Goal: Task Accomplishment & Management: Complete application form

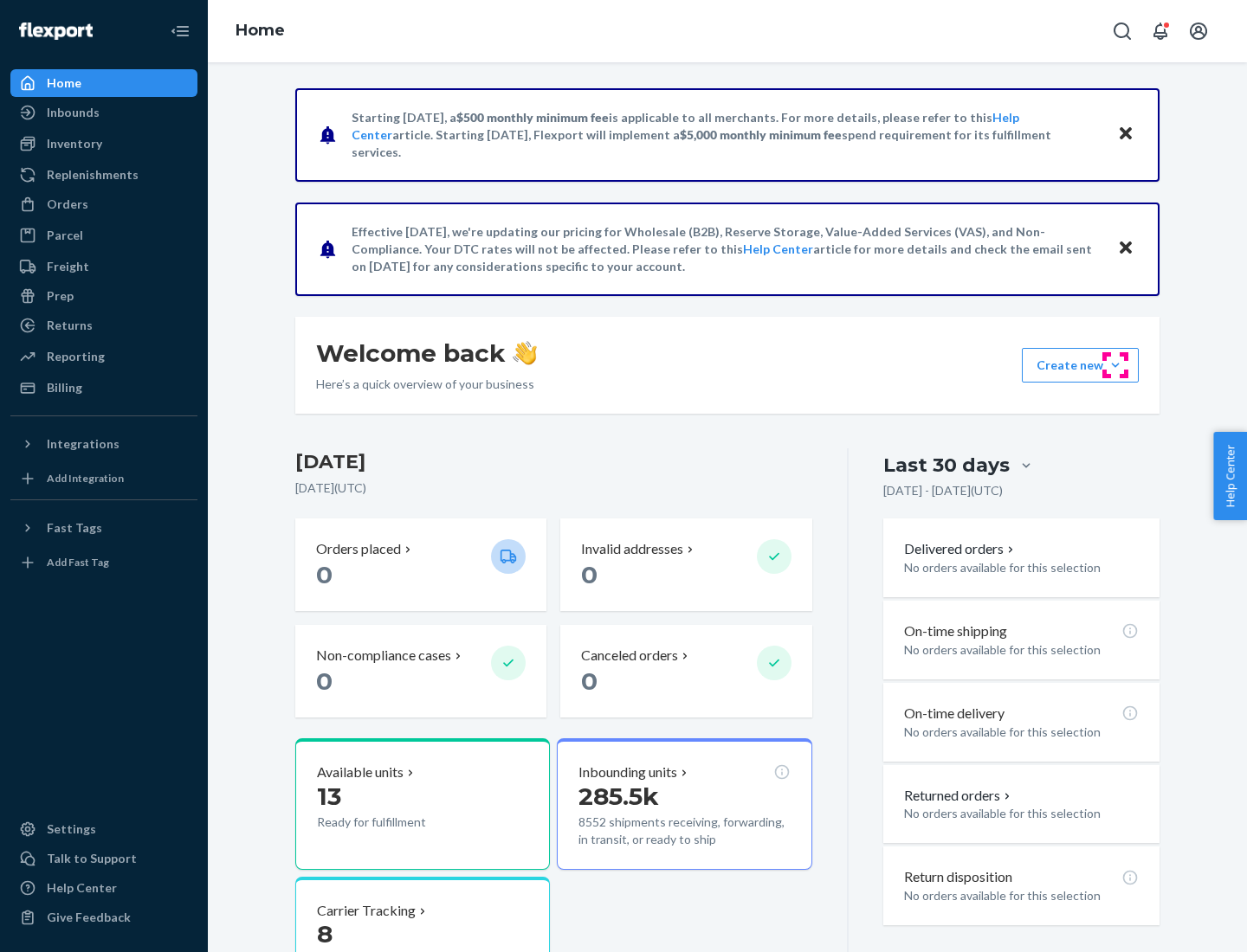
click at [1115, 365] on button "Create new Create new inbound Create new order Create new product" at bounding box center [1080, 365] width 117 height 35
click at [104, 112] on div "Inbounds" at bounding box center [104, 111] width 183 height 24
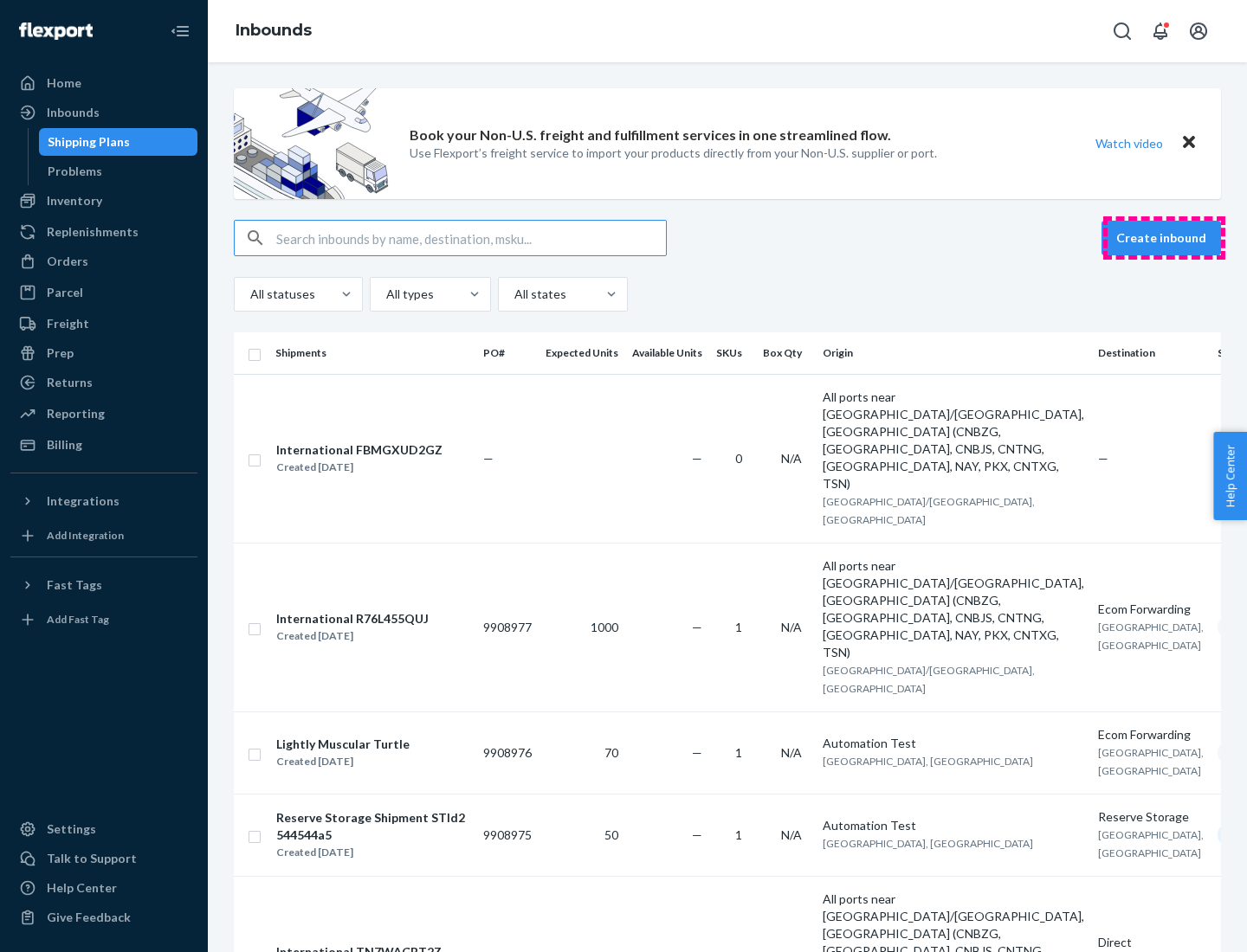
click at [1164, 238] on button "Create inbound" at bounding box center [1160, 237] width 119 height 35
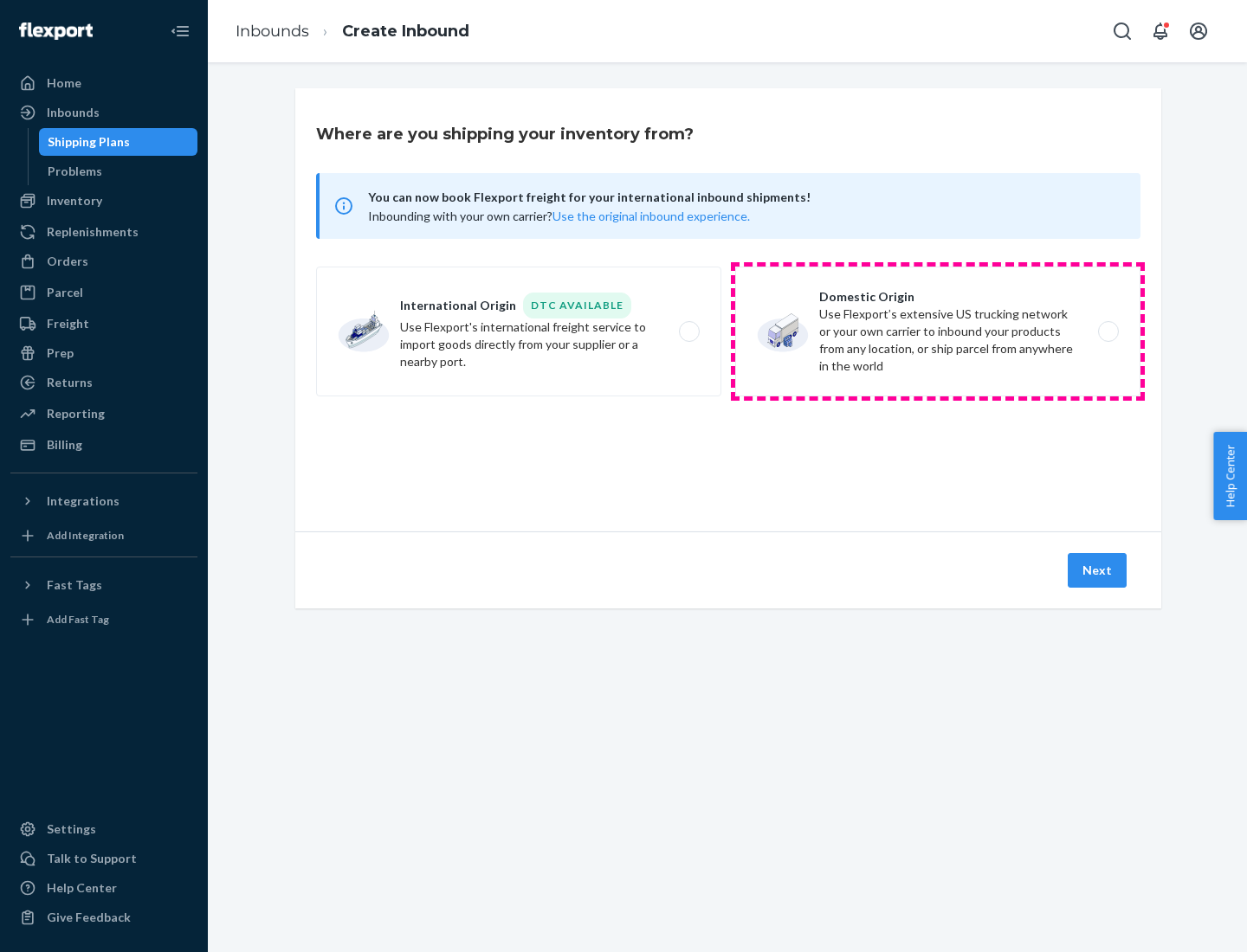
click at [938, 332] on label "Domestic Origin Use Flexport’s extensive US trucking network or your own carrie…" at bounding box center [938, 331] width 405 height 130
click at [1107, 332] on input "Domestic Origin Use Flexport’s extensive US trucking network or your own carrie…" at bounding box center [1112, 332] width 12 height 12
radio input "true"
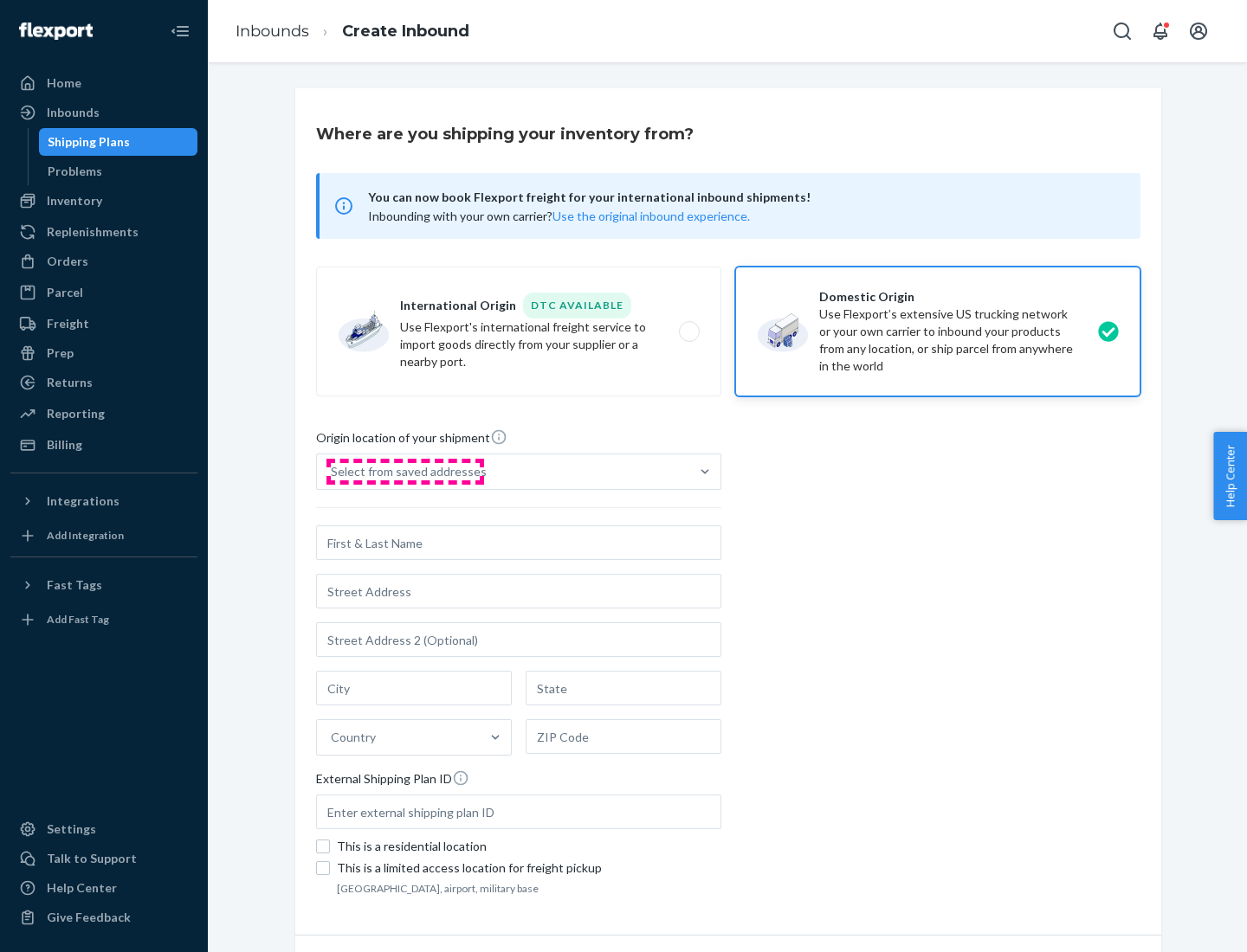
click at [404, 472] on div "Select from saved addresses" at bounding box center [409, 472] width 156 height 18
click at [333, 472] on input "Select from saved addresses" at bounding box center [332, 472] width 2 height 18
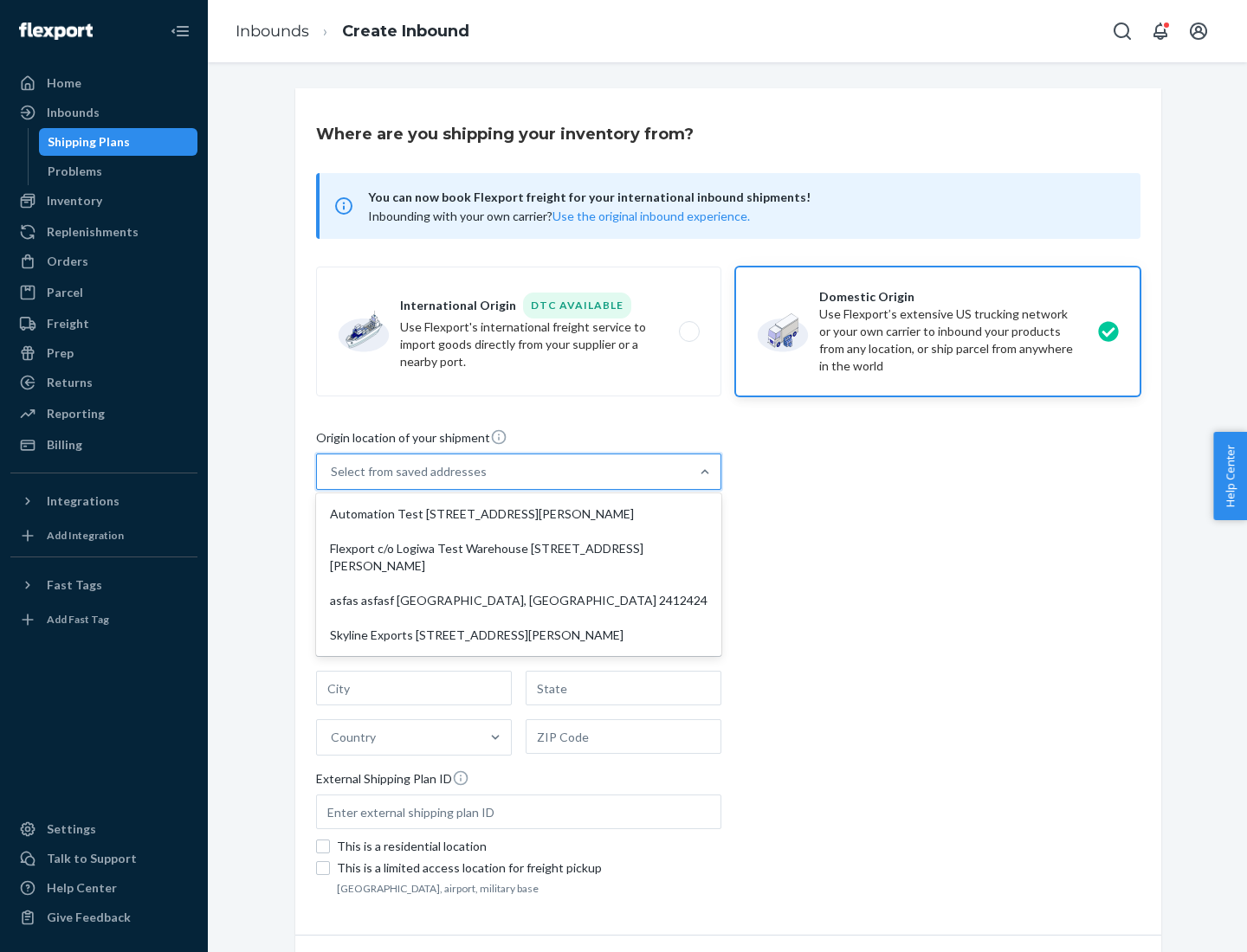
scroll to position [7, 0]
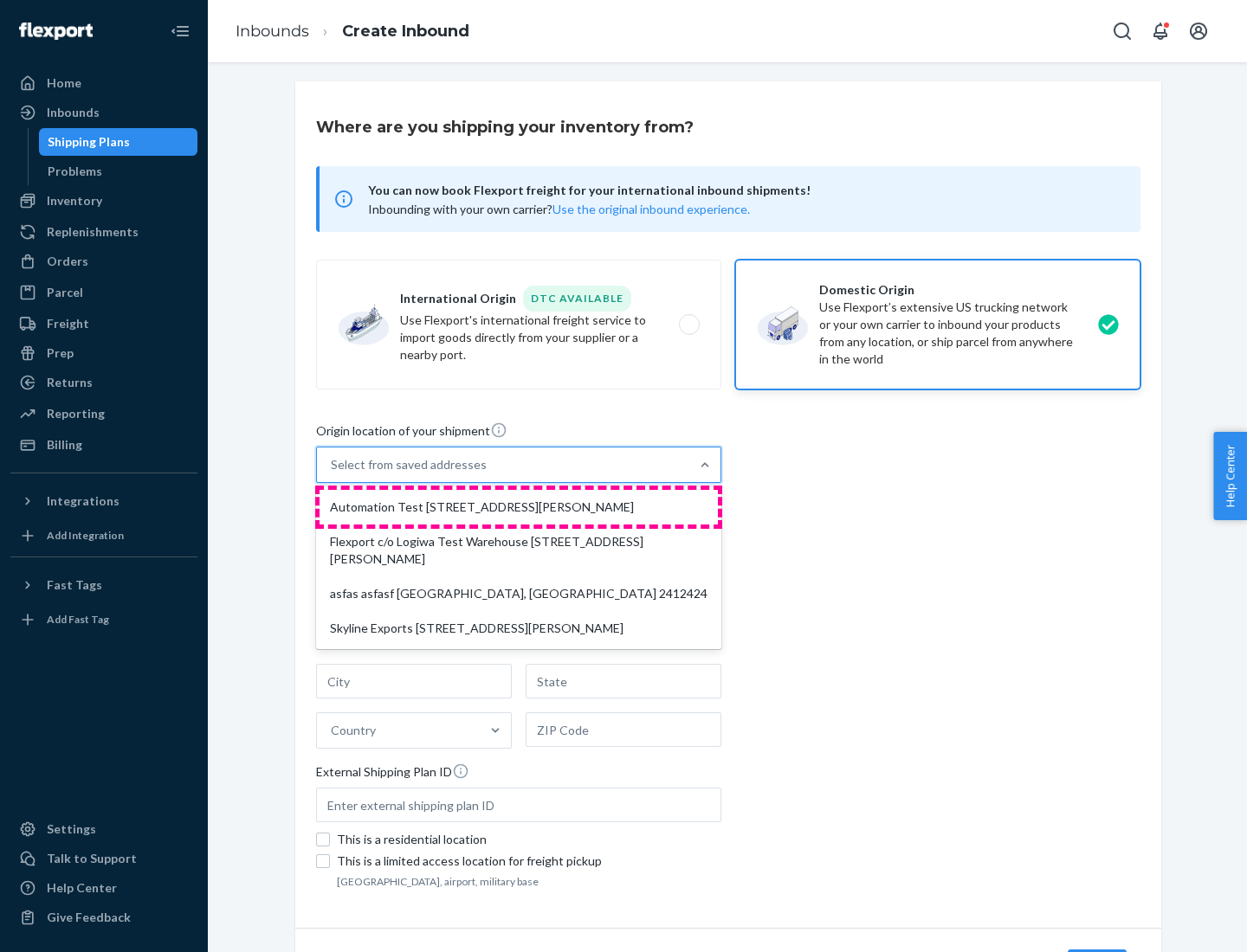
click at [519, 507] on div "Automation Test [STREET_ADDRESS][PERSON_NAME]" at bounding box center [519, 507] width 398 height 35
click at [333, 473] on input "option Automation Test [STREET_ADDRESS][PERSON_NAME] focused, 1 of 4. 4 results…" at bounding box center [332, 465] width 2 height 18
type input "Automation Test"
type input "9th Floor"
type input "[GEOGRAPHIC_DATA]"
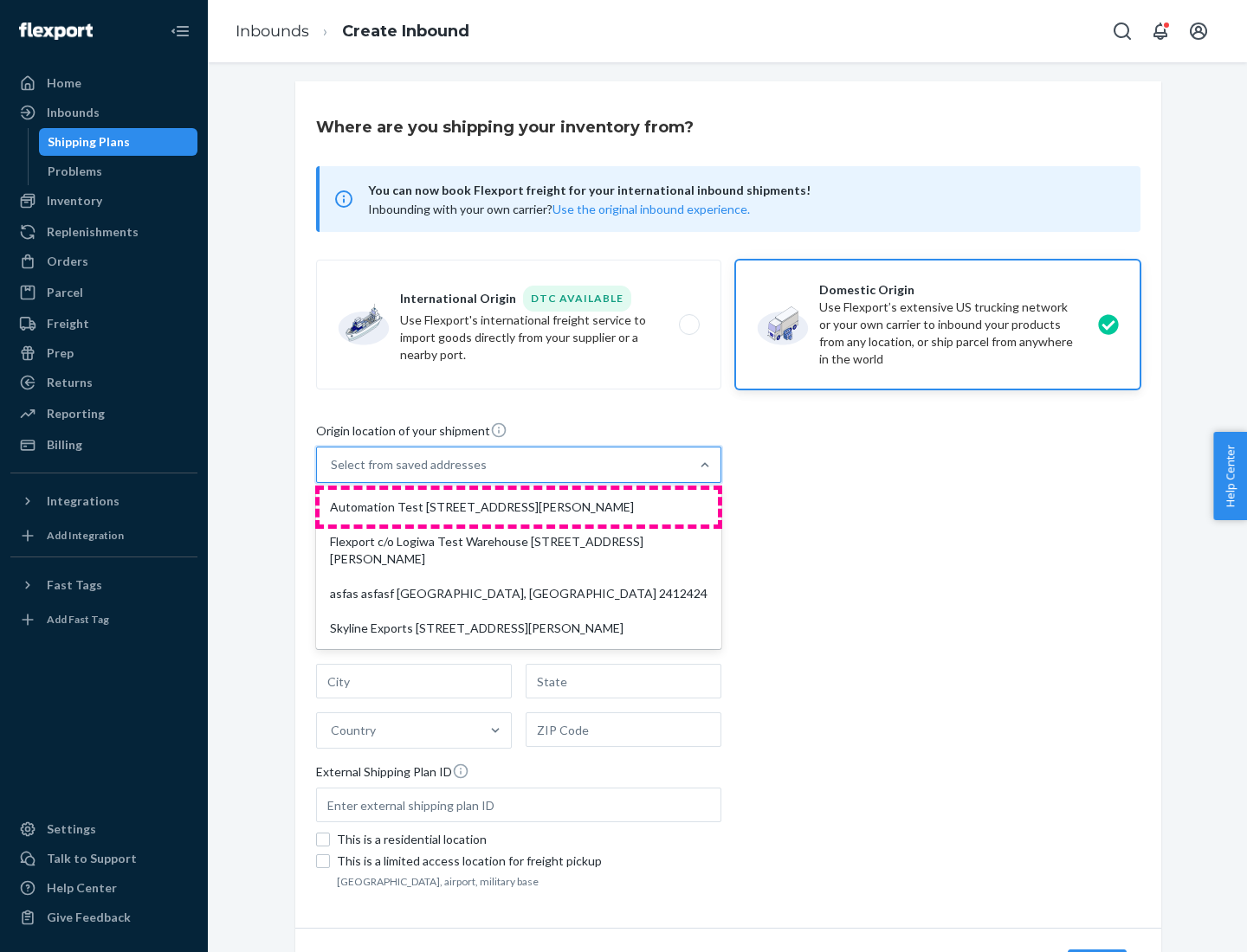
type input "CA"
type input "94104"
type input "[STREET_ADDRESS][PERSON_NAME]"
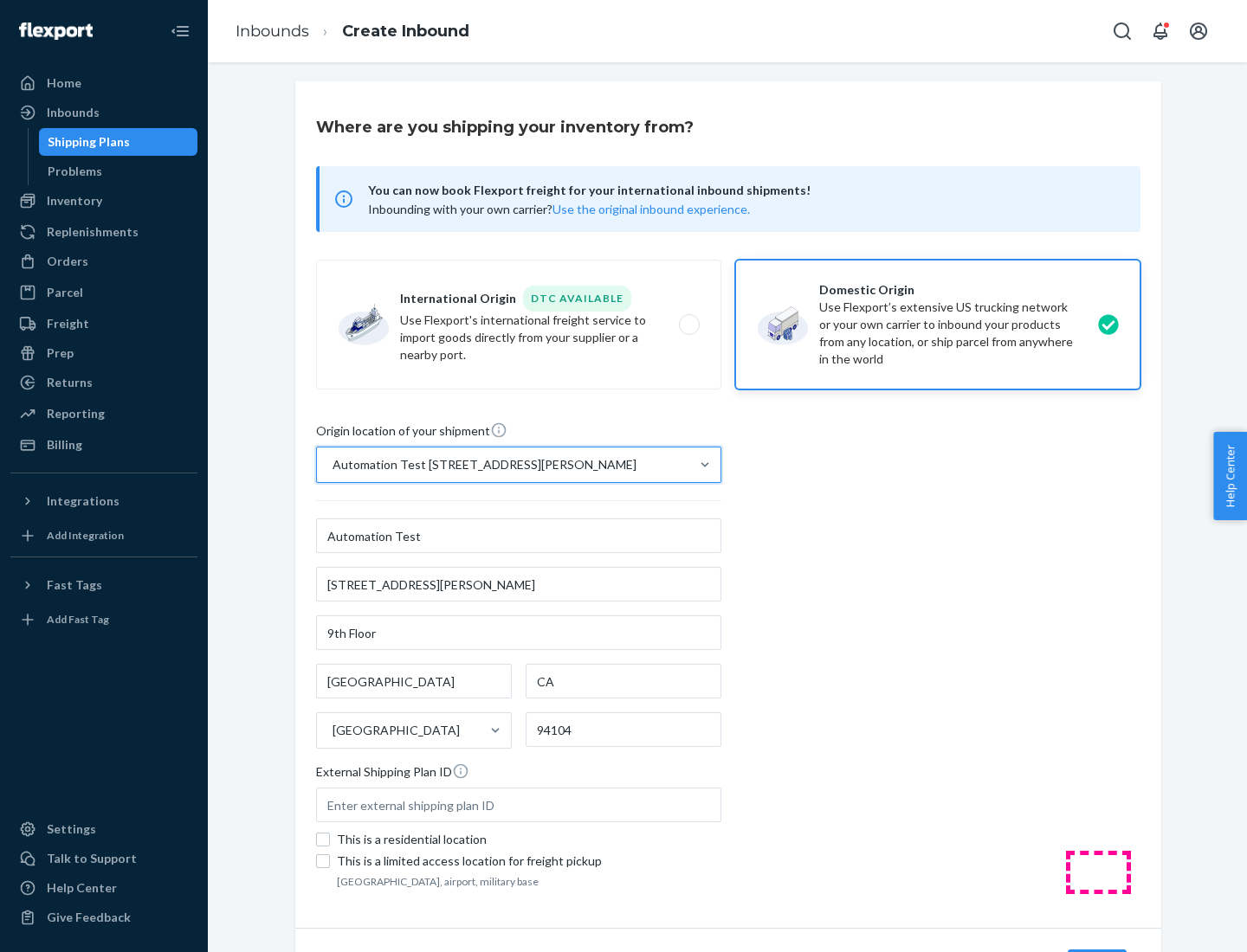
scroll to position [101, 0]
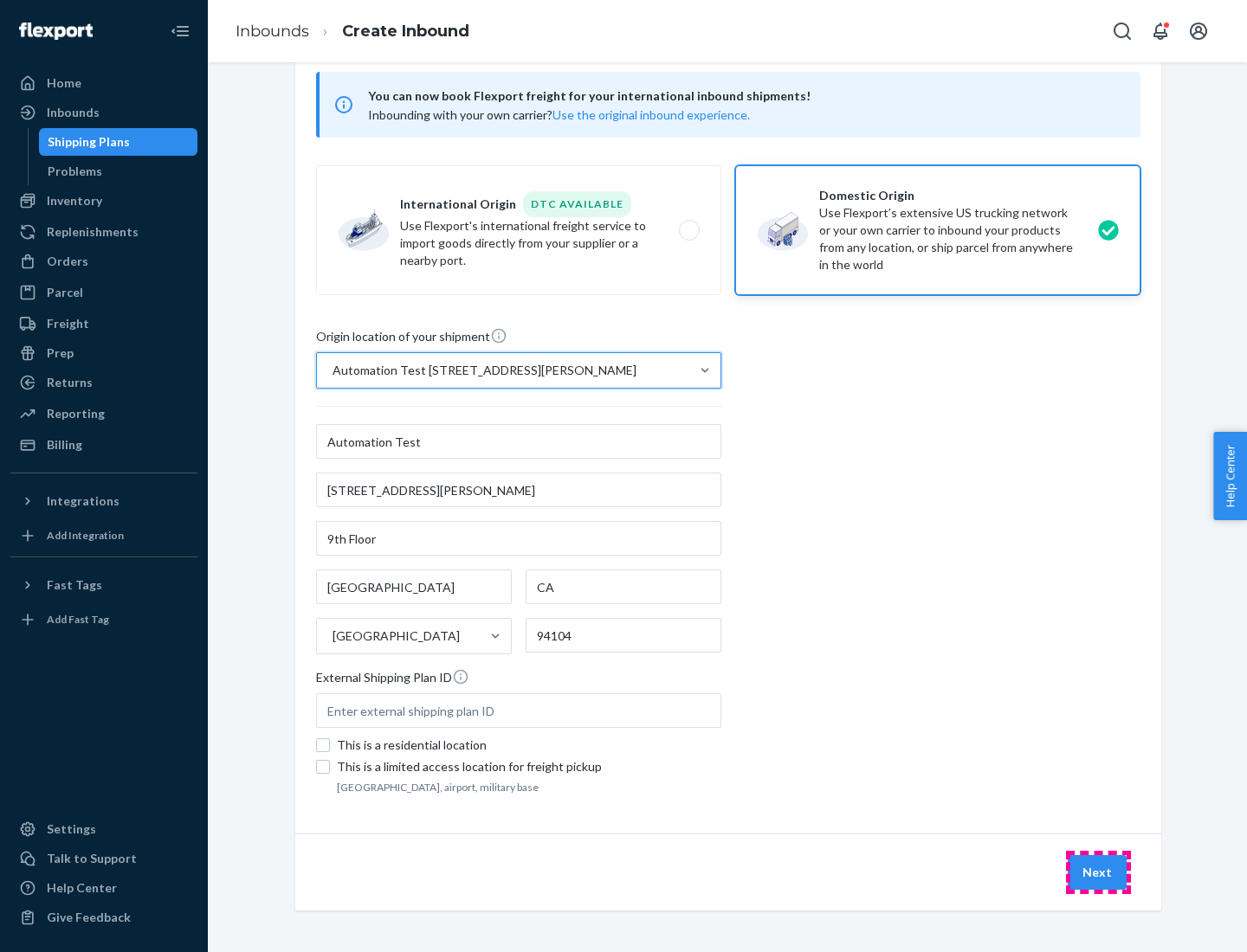
click at [1097, 872] on button "Next" at bounding box center [1097, 872] width 59 height 35
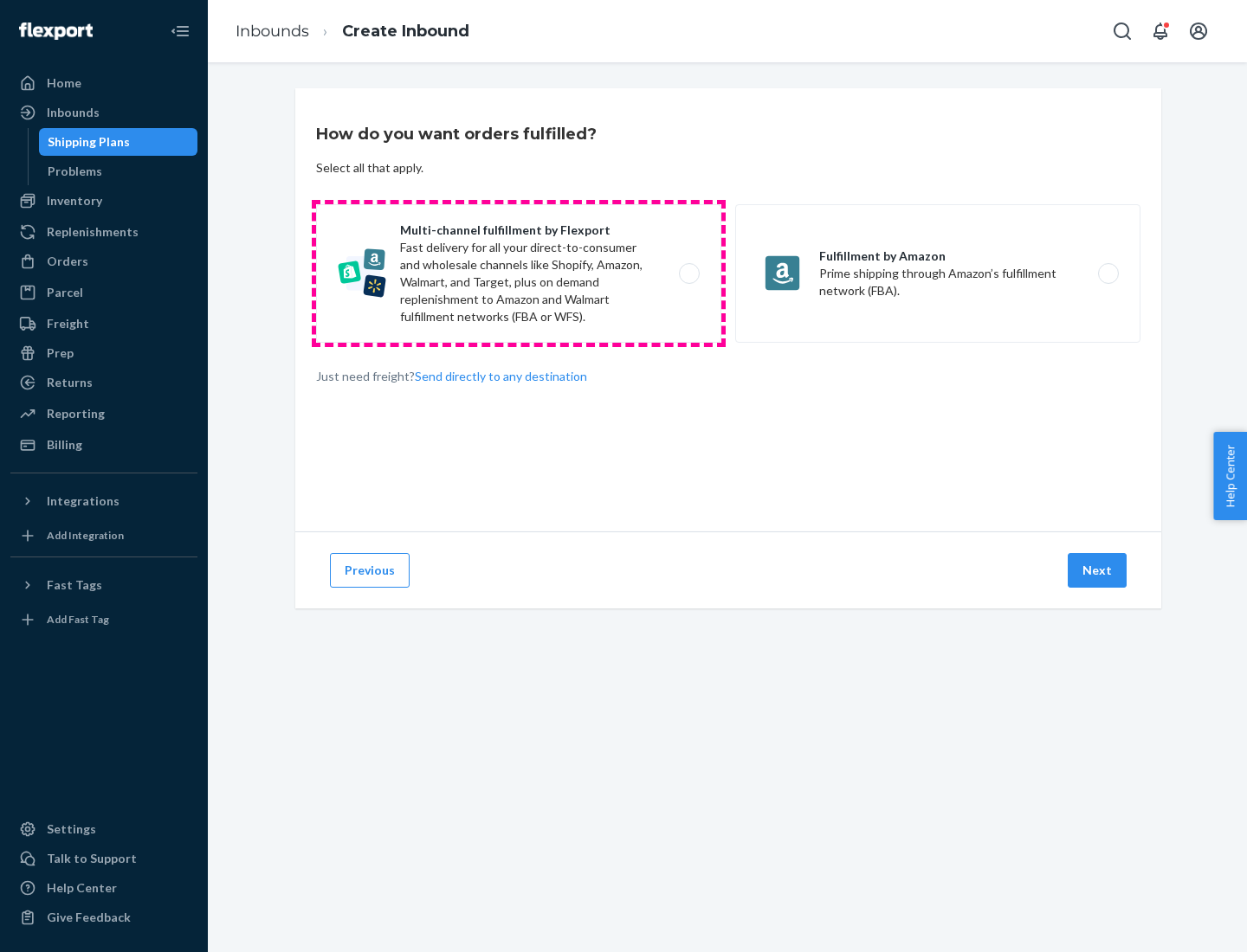
click at [519, 273] on label "Multi-channel fulfillment by Flexport Fast delivery for all your direct-to-cons…" at bounding box center [519, 273] width 405 height 139
click at [689, 273] on input "Multi-channel fulfillment by Flexport Fast delivery for all your direct-to-cons…" at bounding box center [694, 273] width 12 height 12
radio input "true"
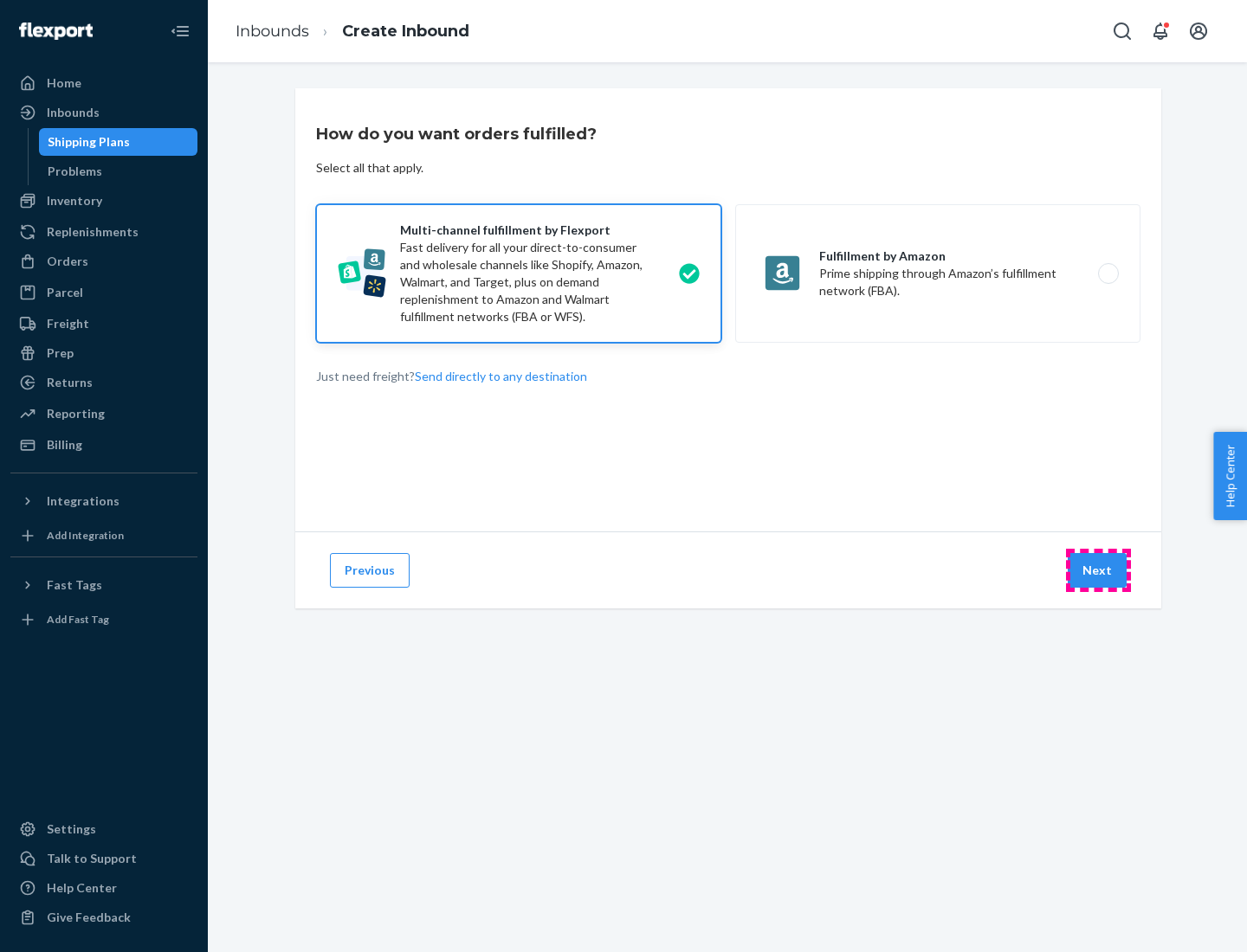
click at [1097, 571] on button "Next" at bounding box center [1097, 570] width 59 height 35
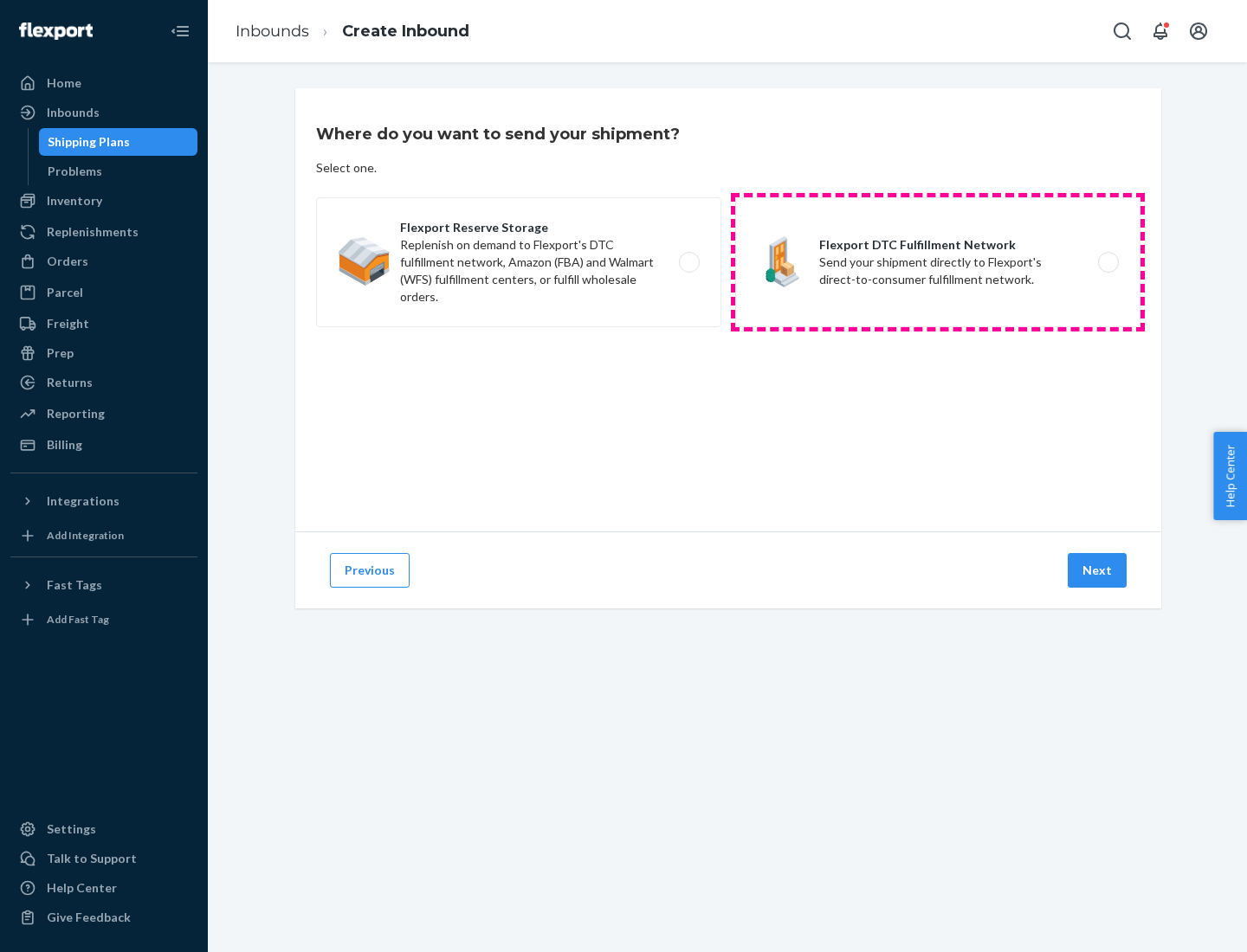
click at [938, 262] on label "Flexport DTC Fulfillment Network Send your shipment directly to Flexport's dire…" at bounding box center [938, 262] width 405 height 130
click at [1107, 262] on input "Flexport DTC Fulfillment Network Send your shipment directly to Flexport's dire…" at bounding box center [1112, 263] width 12 height 12
radio input "true"
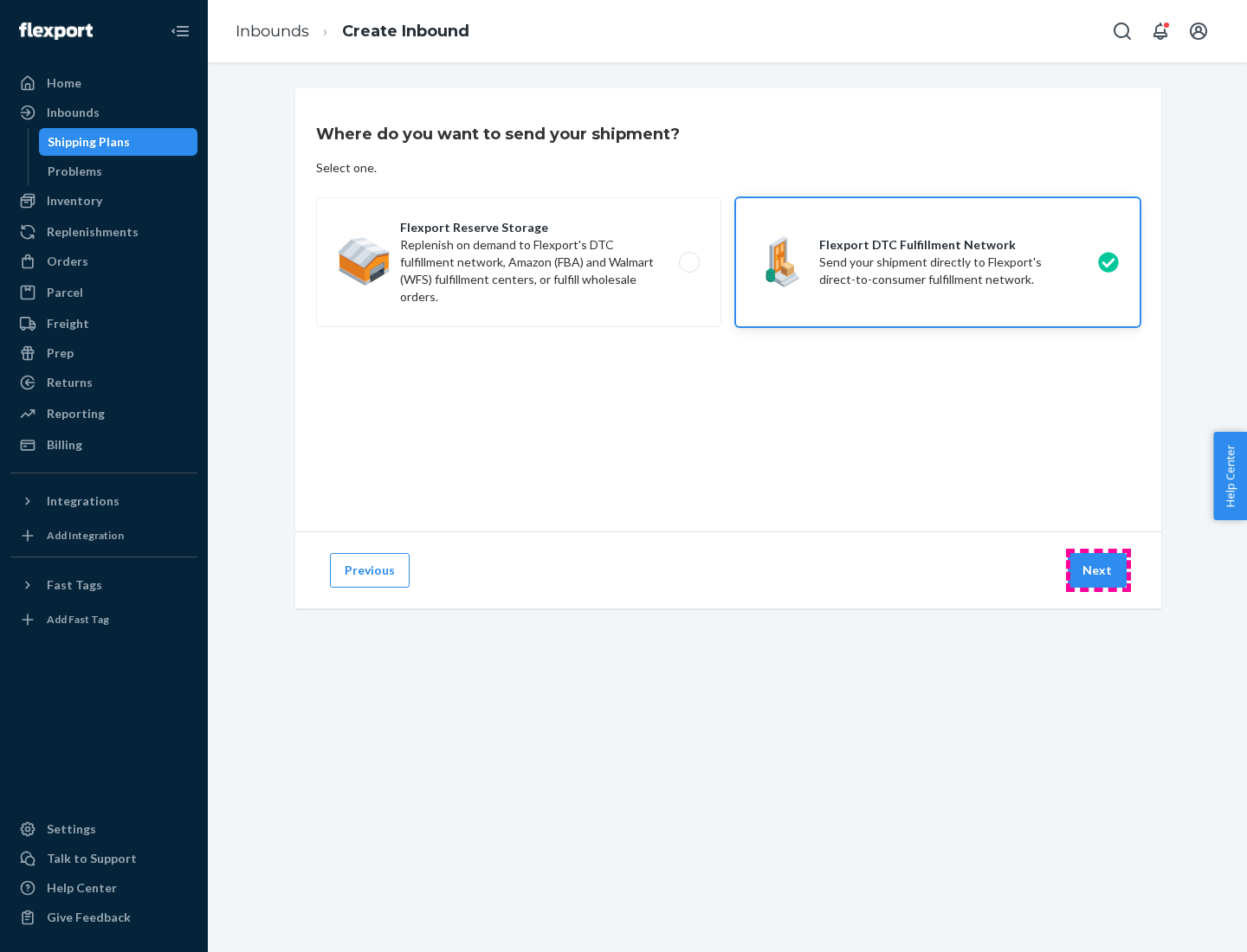
click at [1097, 571] on button "Next" at bounding box center [1097, 570] width 59 height 35
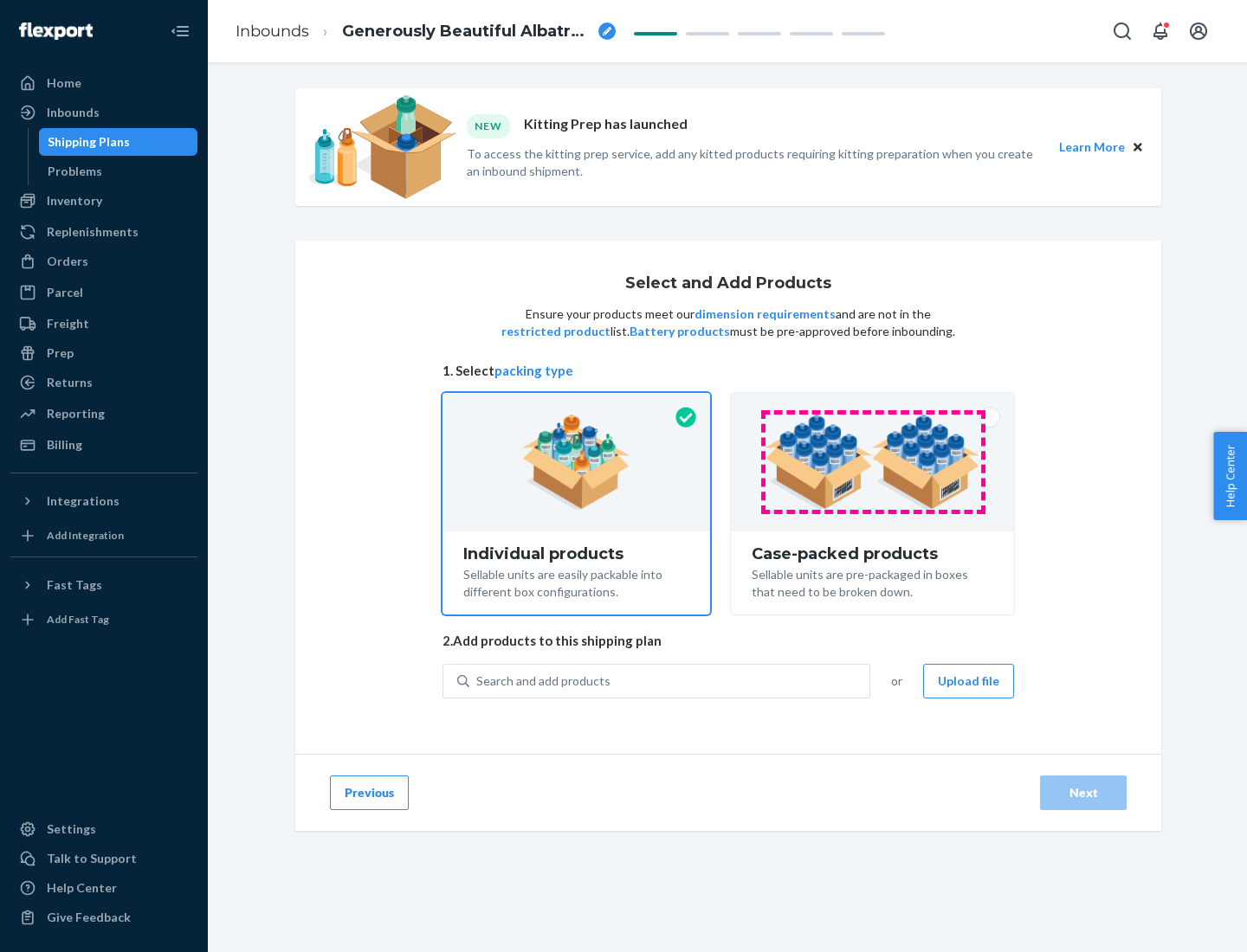
click at [873, 462] on img at bounding box center [873, 463] width 216 height 96
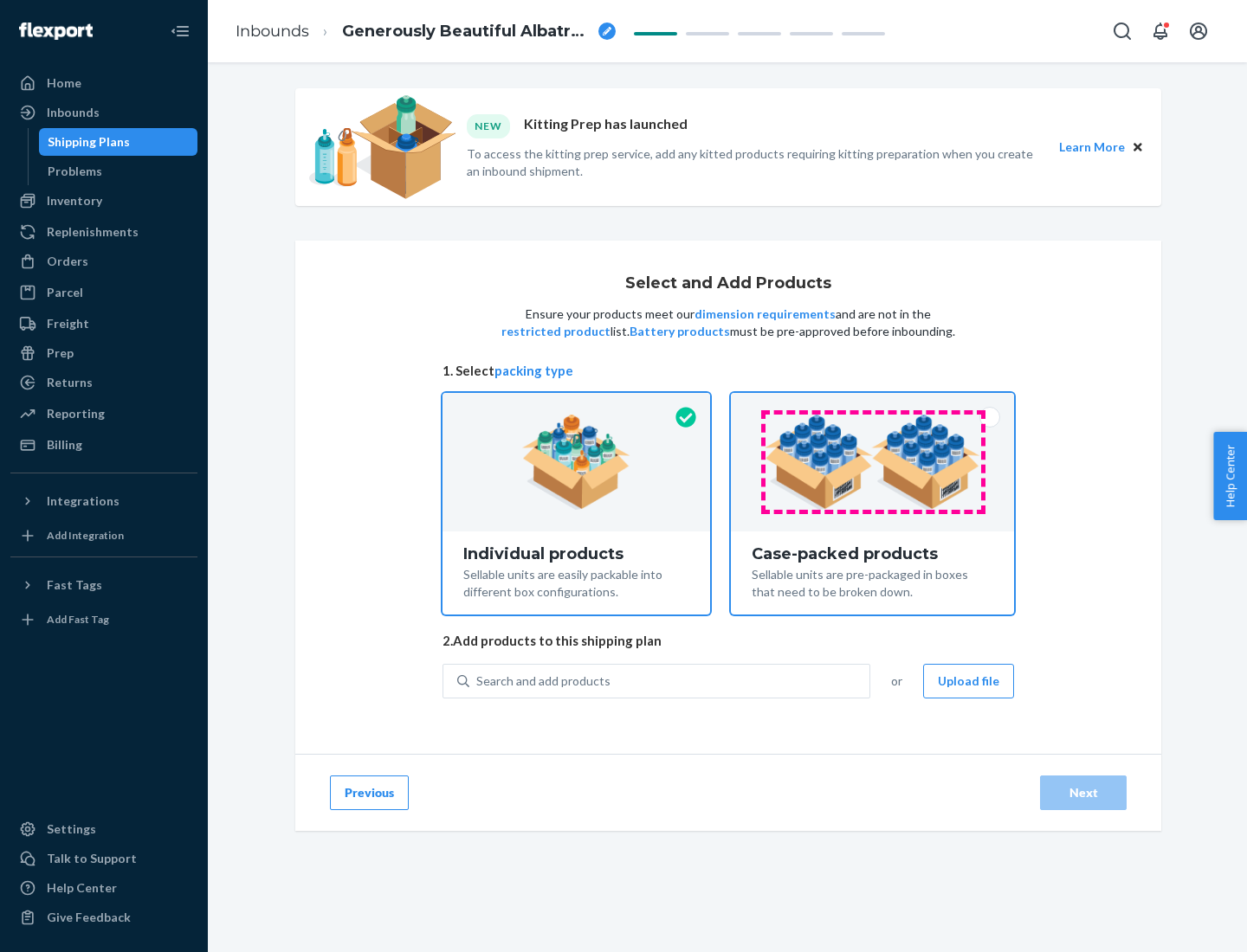
click at [873, 404] on input "Case-packed products Sellable units are pre-packaged in boxes that need to be b…" at bounding box center [872, 398] width 12 height 12
radio input "true"
radio input "false"
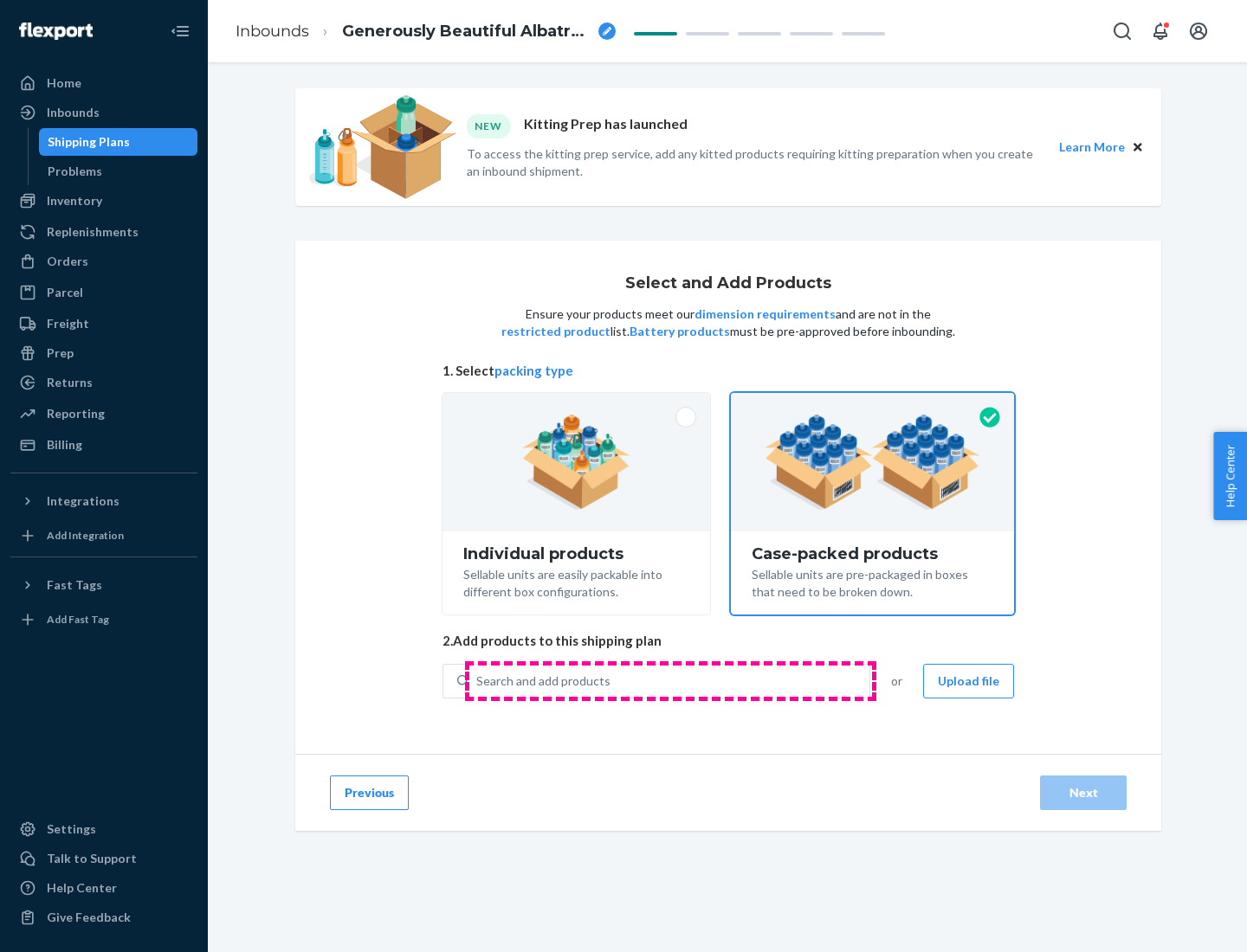
click at [670, 680] on div "Search and add products" at bounding box center [669, 680] width 400 height 31
click at [478, 680] on input "Search and add products" at bounding box center [477, 681] width 2 height 18
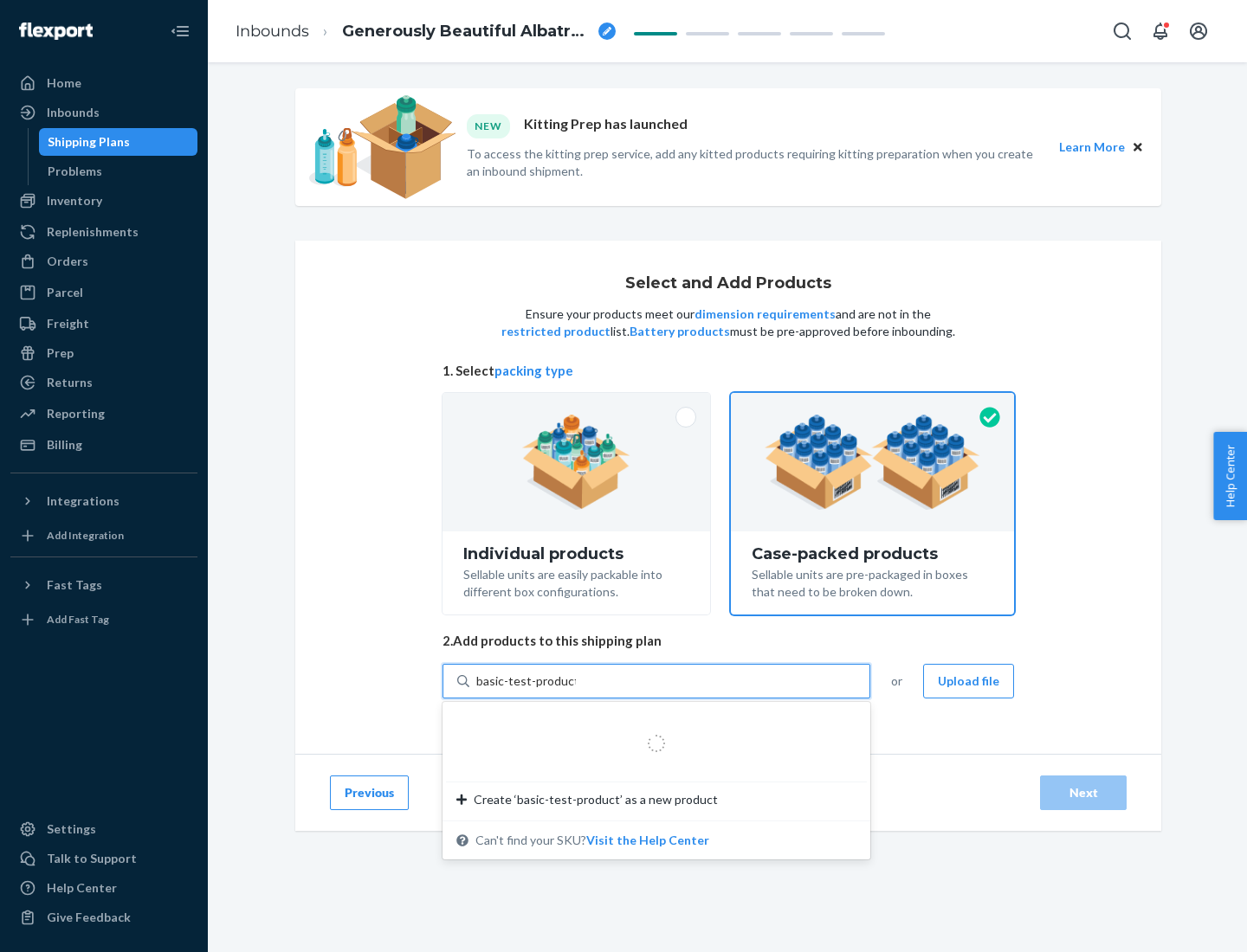
type input "basic-test-product-1"
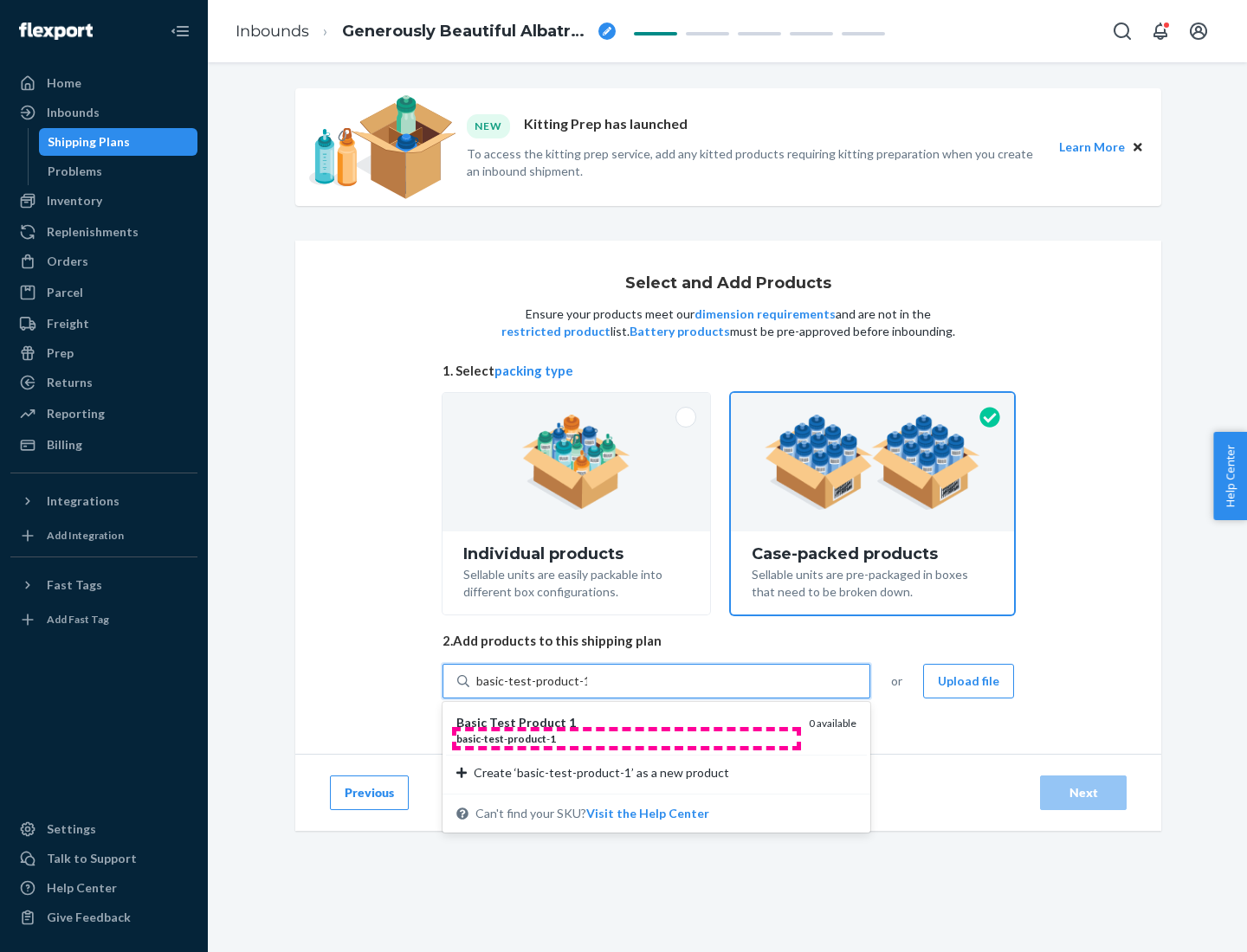
click at [626, 738] on div "basic - test - product - 1" at bounding box center [626, 739] width 339 height 15
click at [587, 690] on input "basic-test-product-1" at bounding box center [531, 681] width 111 height 18
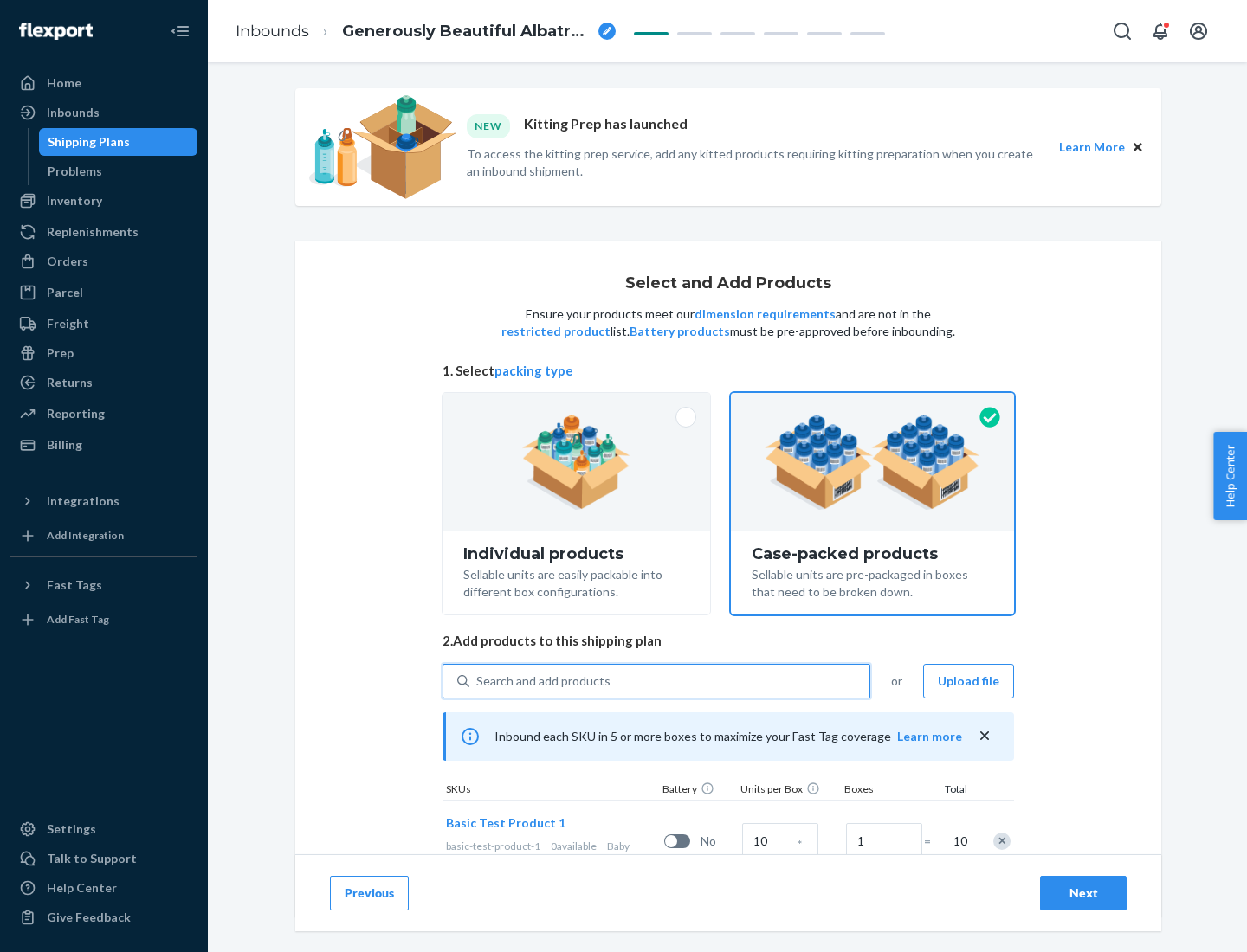
scroll to position [62, 0]
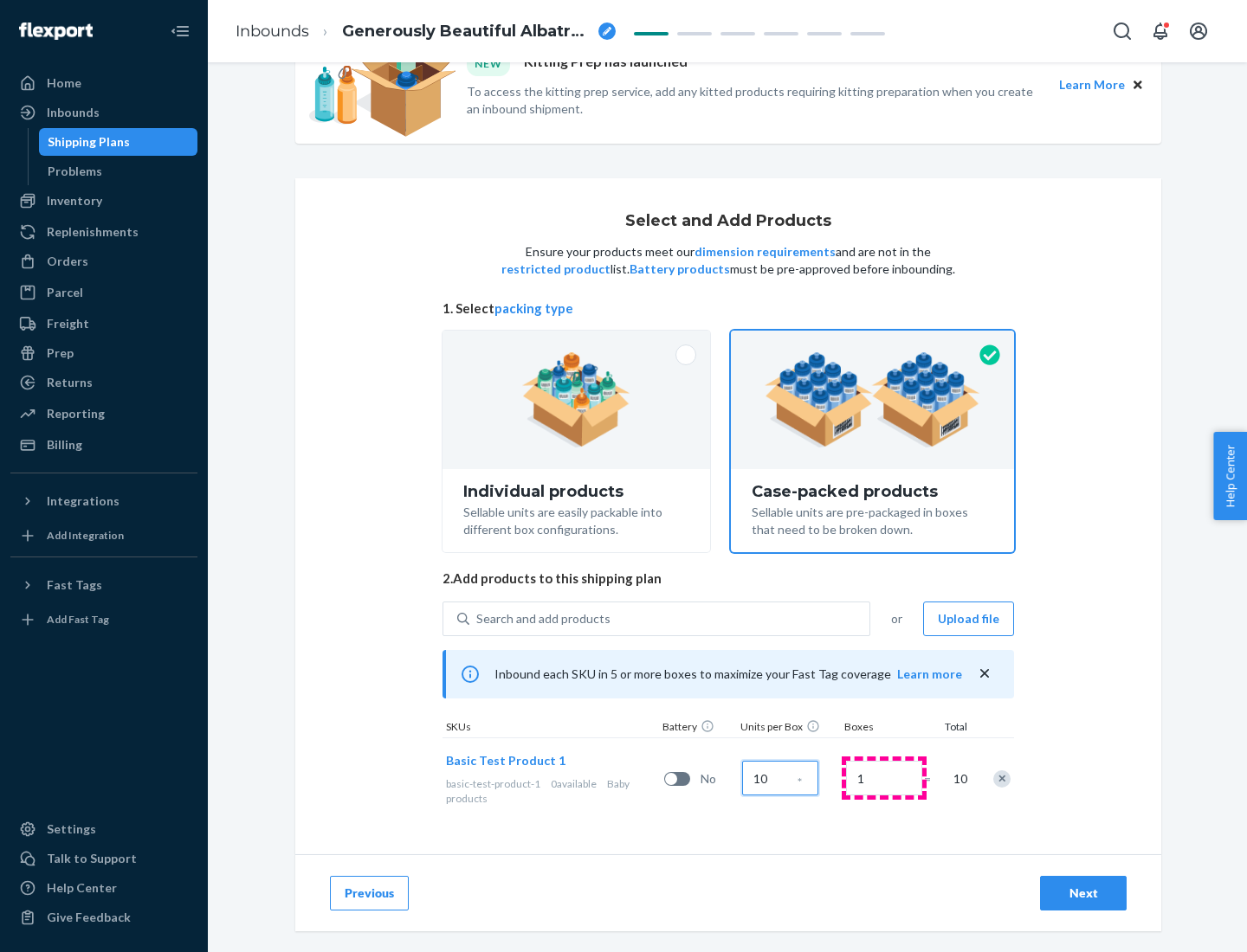
type input "10"
type input "7"
click at [1083, 894] on div "Next" at bounding box center [1083, 894] width 58 height 18
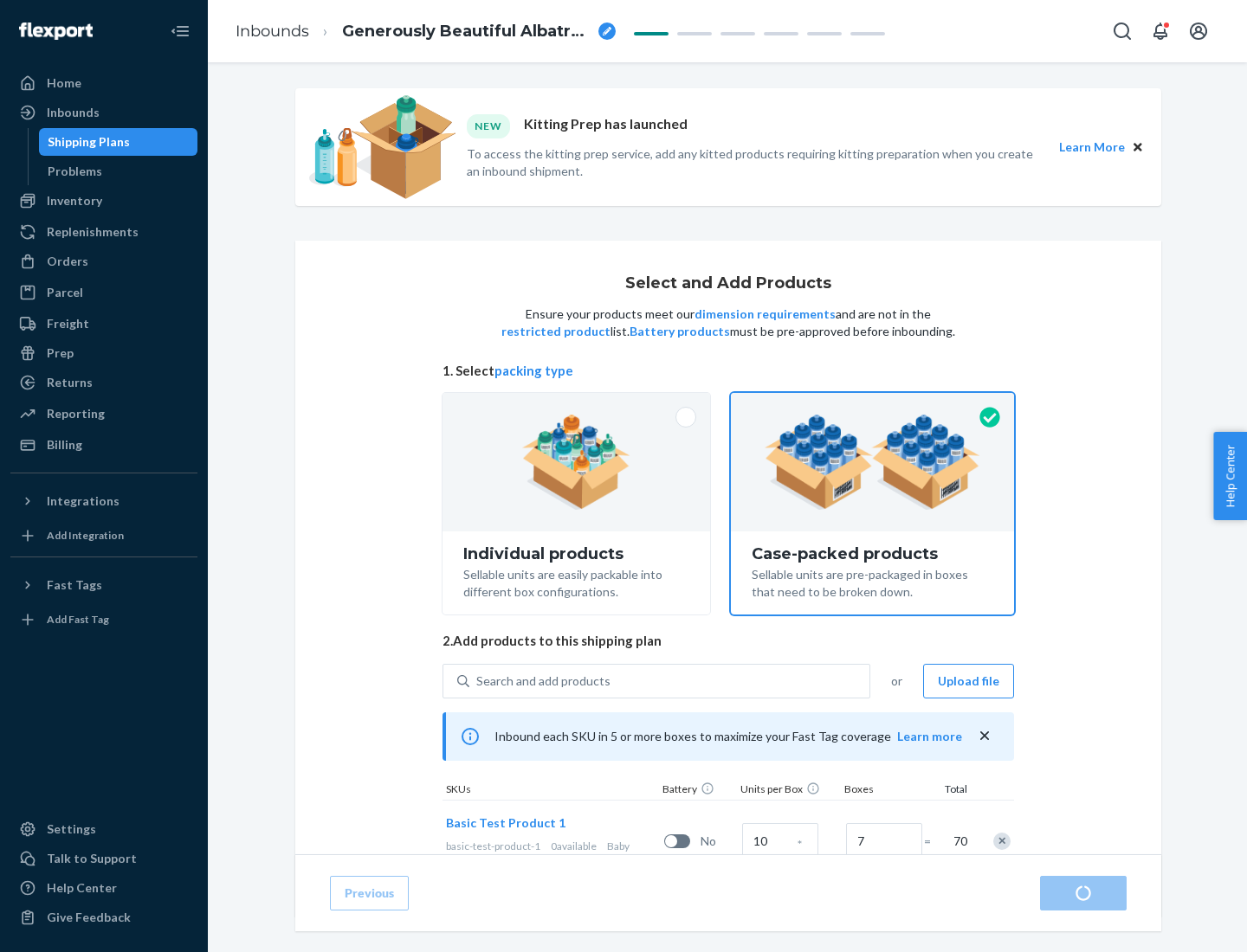
radio input "true"
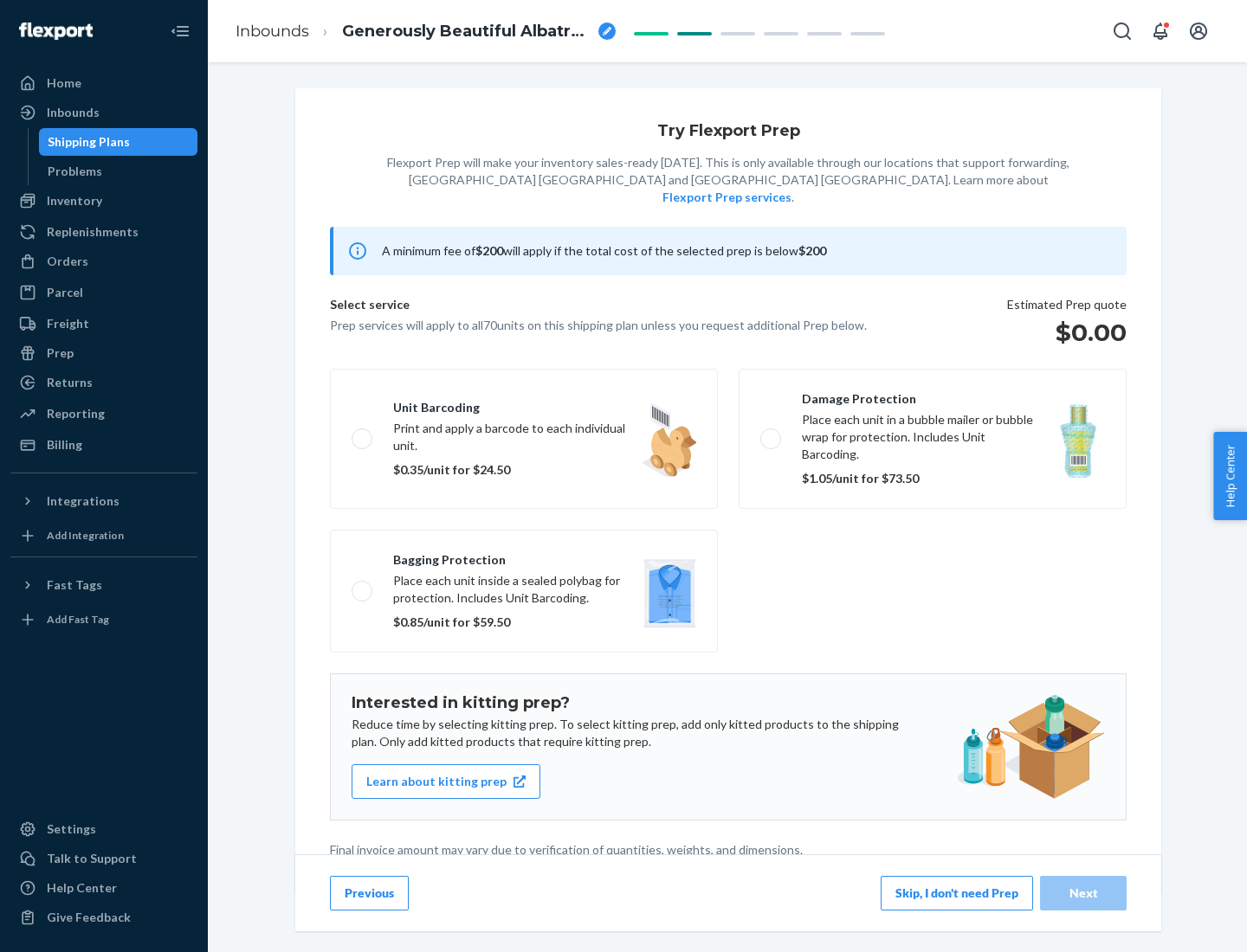
scroll to position [4, 0]
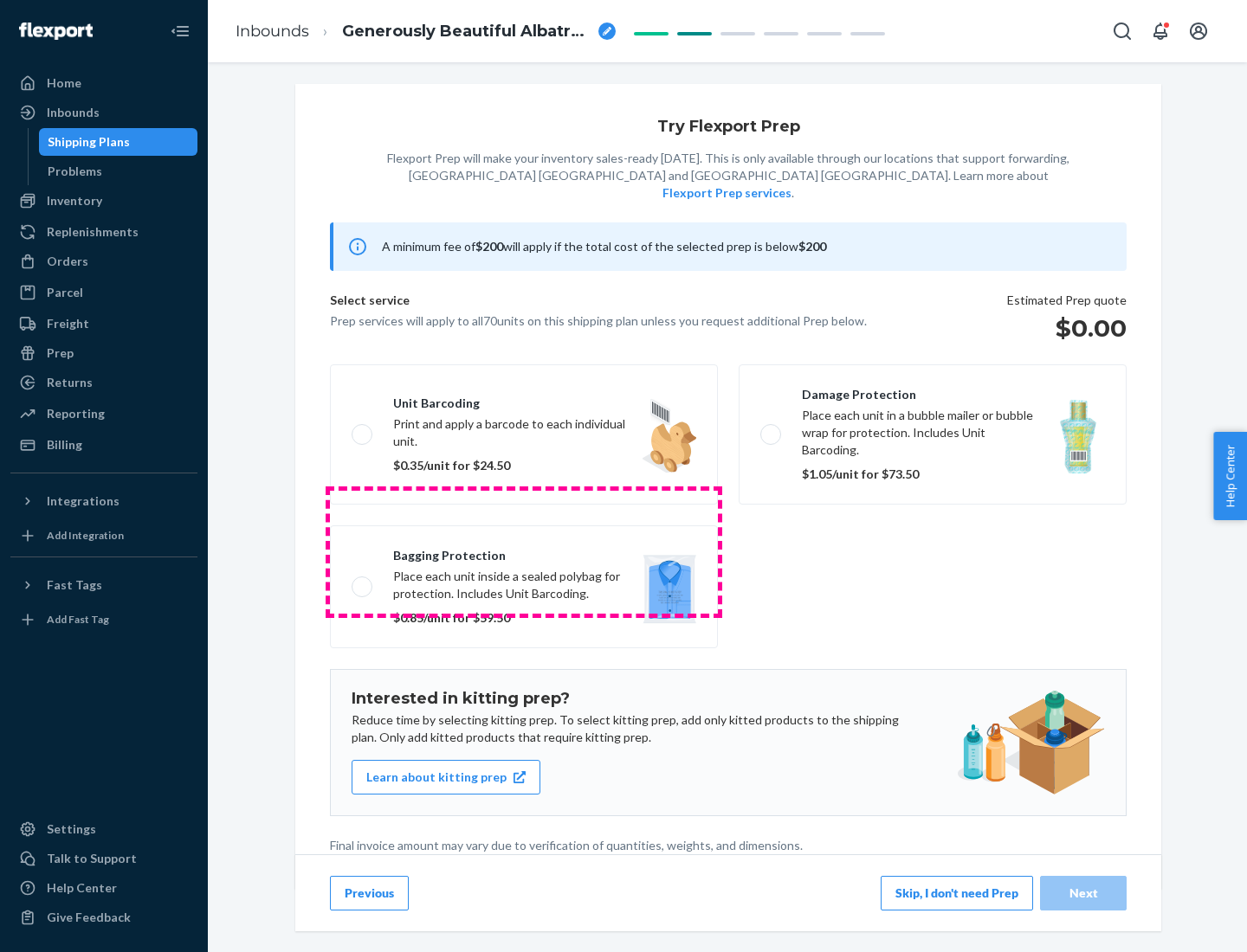
click at [524, 551] on label "Bagging protection Place each unit inside a sealed polybag for protection. Incl…" at bounding box center [524, 587] width 388 height 123
click at [363, 580] on input "Bagging protection Place each unit inside a sealed polybag for protection. Incl…" at bounding box center [357, 586] width 12 height 12
checkbox input "true"
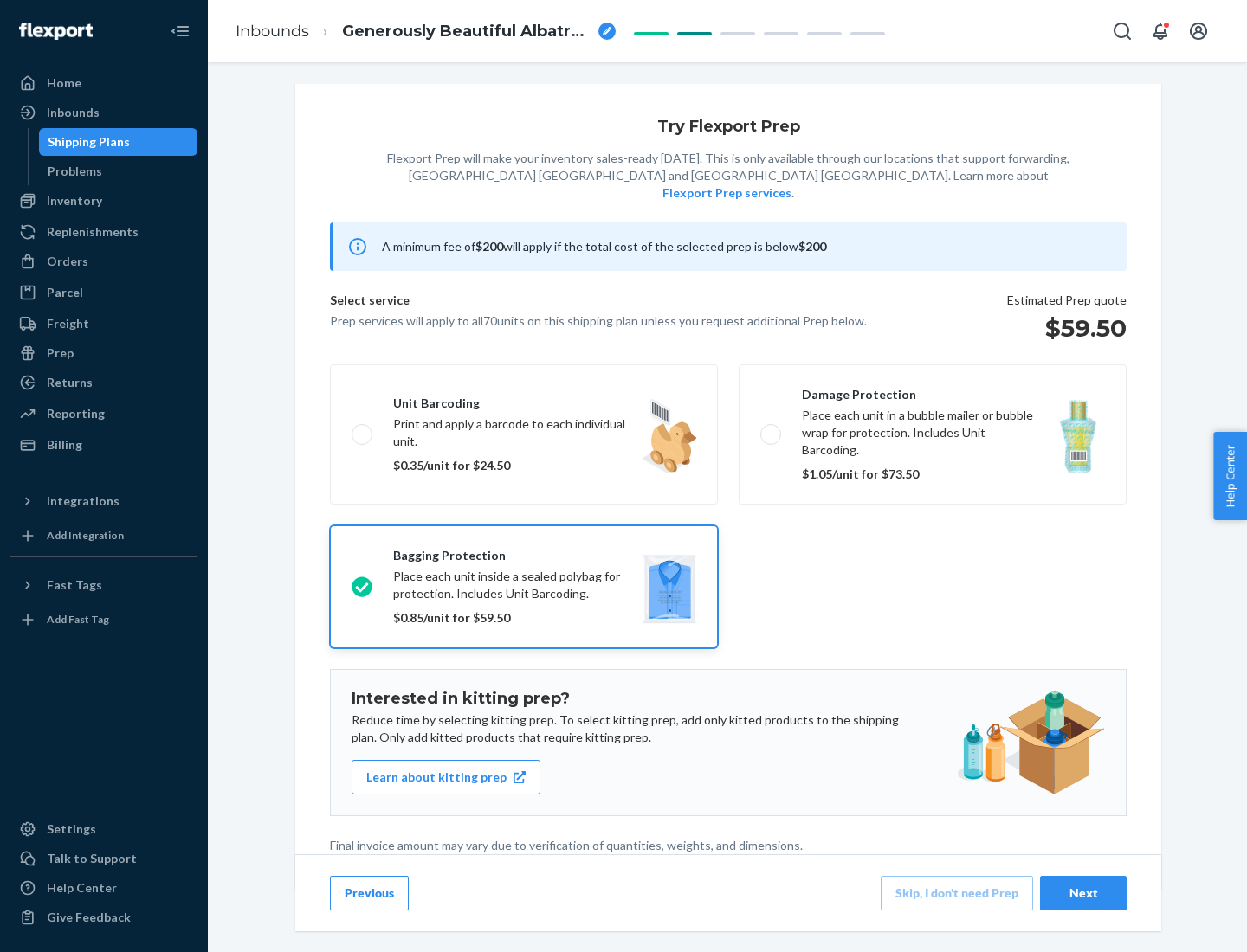
click at [1083, 893] on div "Next" at bounding box center [1083, 894] width 58 height 18
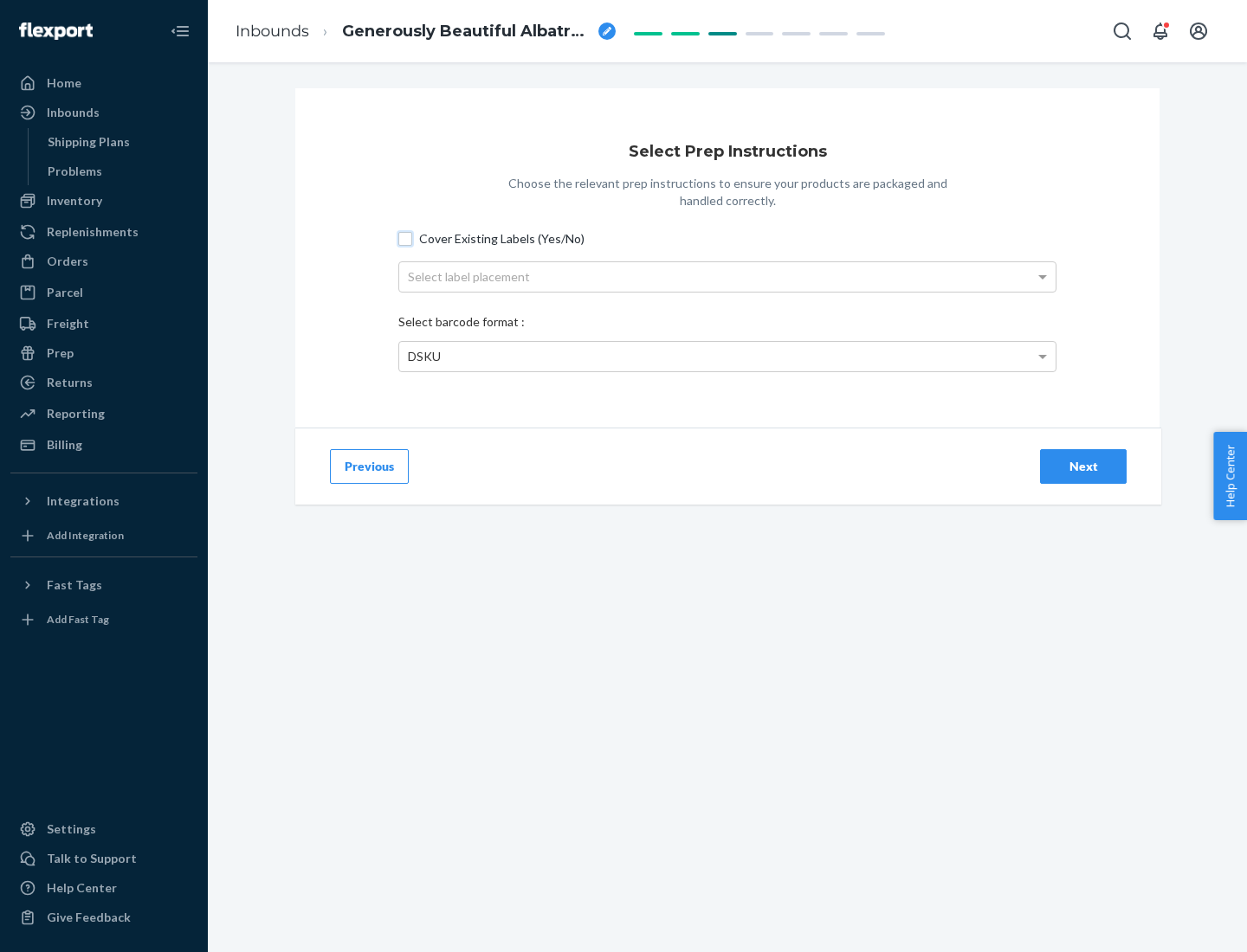
click at [405, 238] on input "Cover Existing Labels (Yes/No)" at bounding box center [405, 239] width 14 height 14
checkbox input "true"
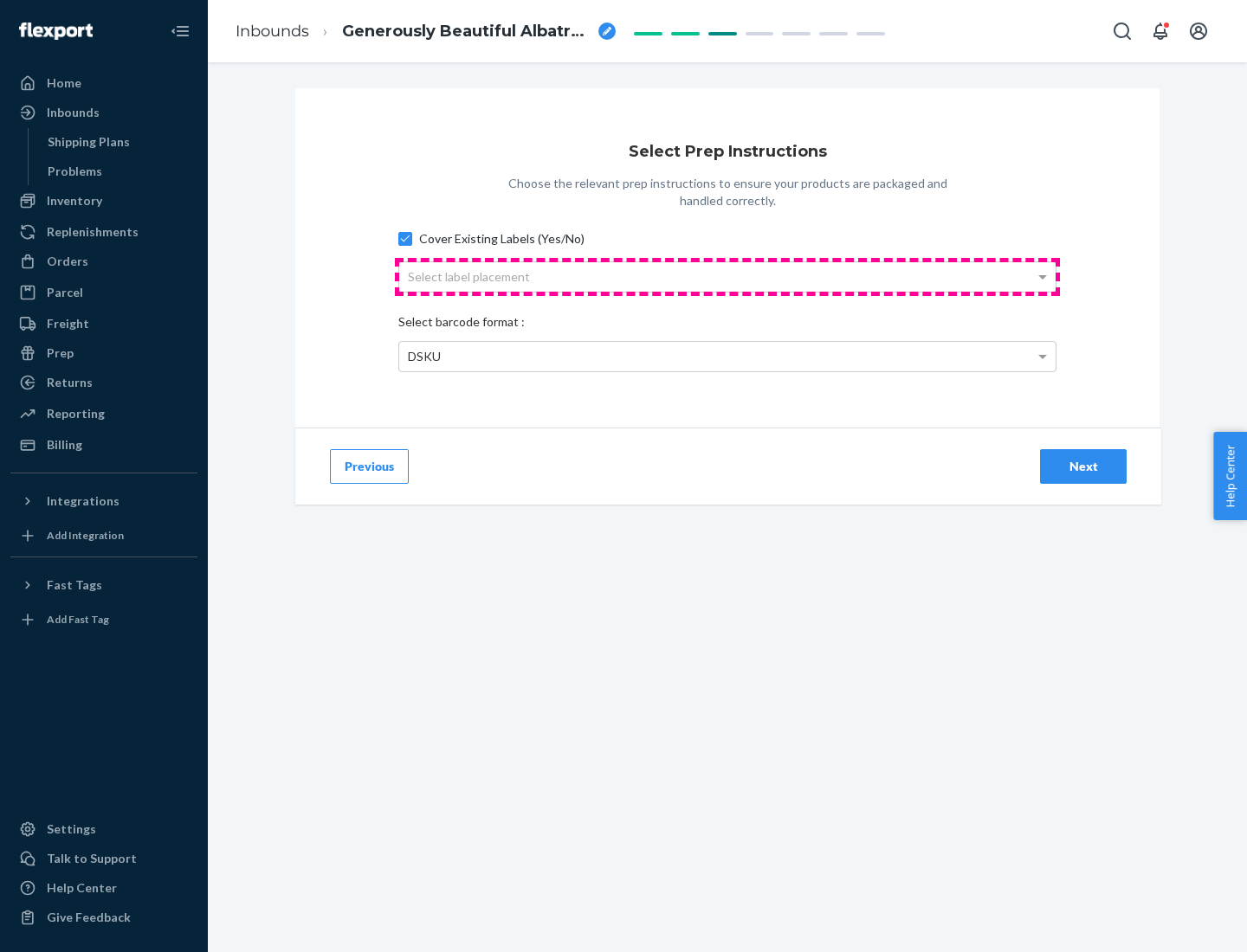
click at [727, 276] on div "Select label placement" at bounding box center [727, 276] width 657 height 29
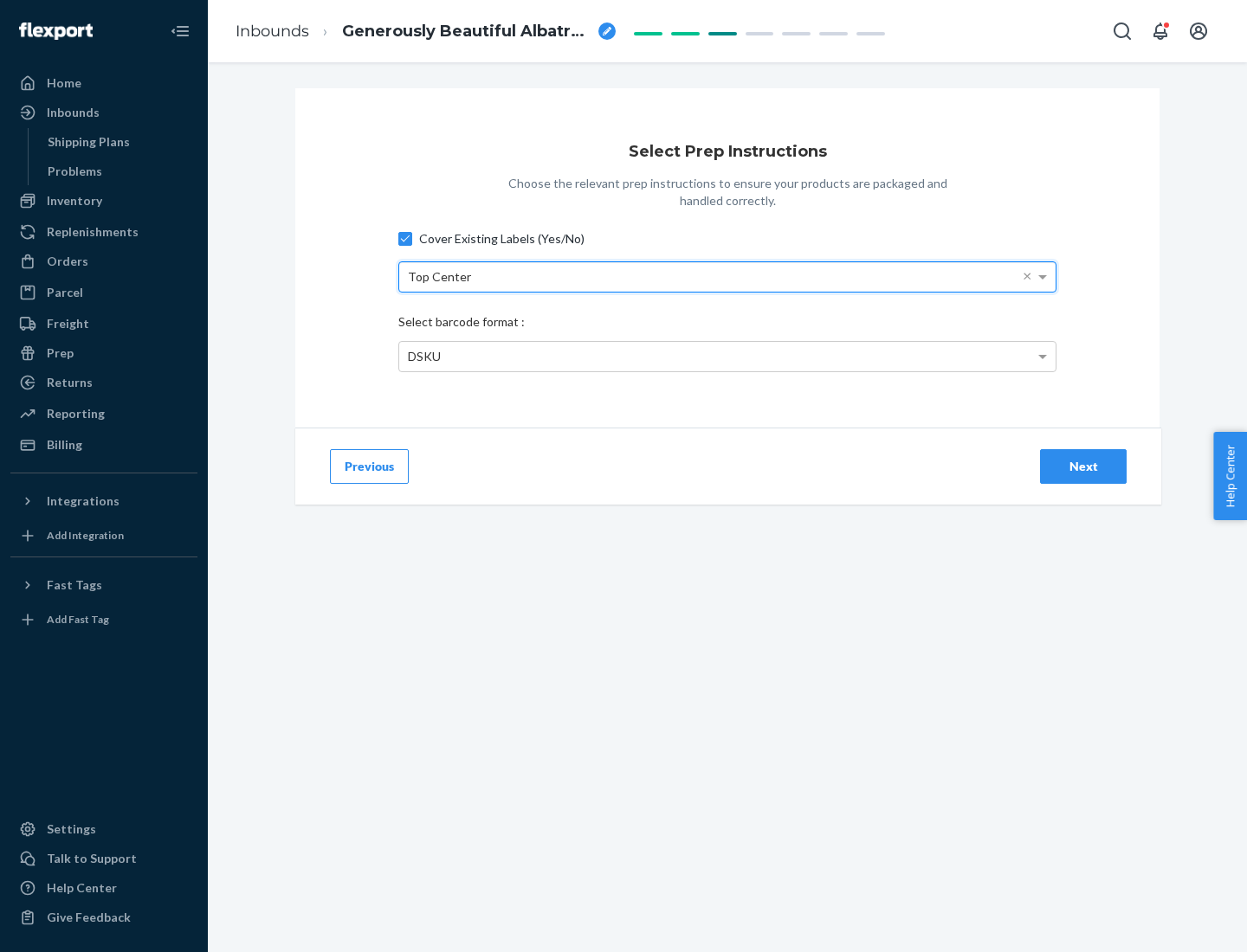
click at [727, 356] on div "DSKU" at bounding box center [727, 356] width 657 height 29
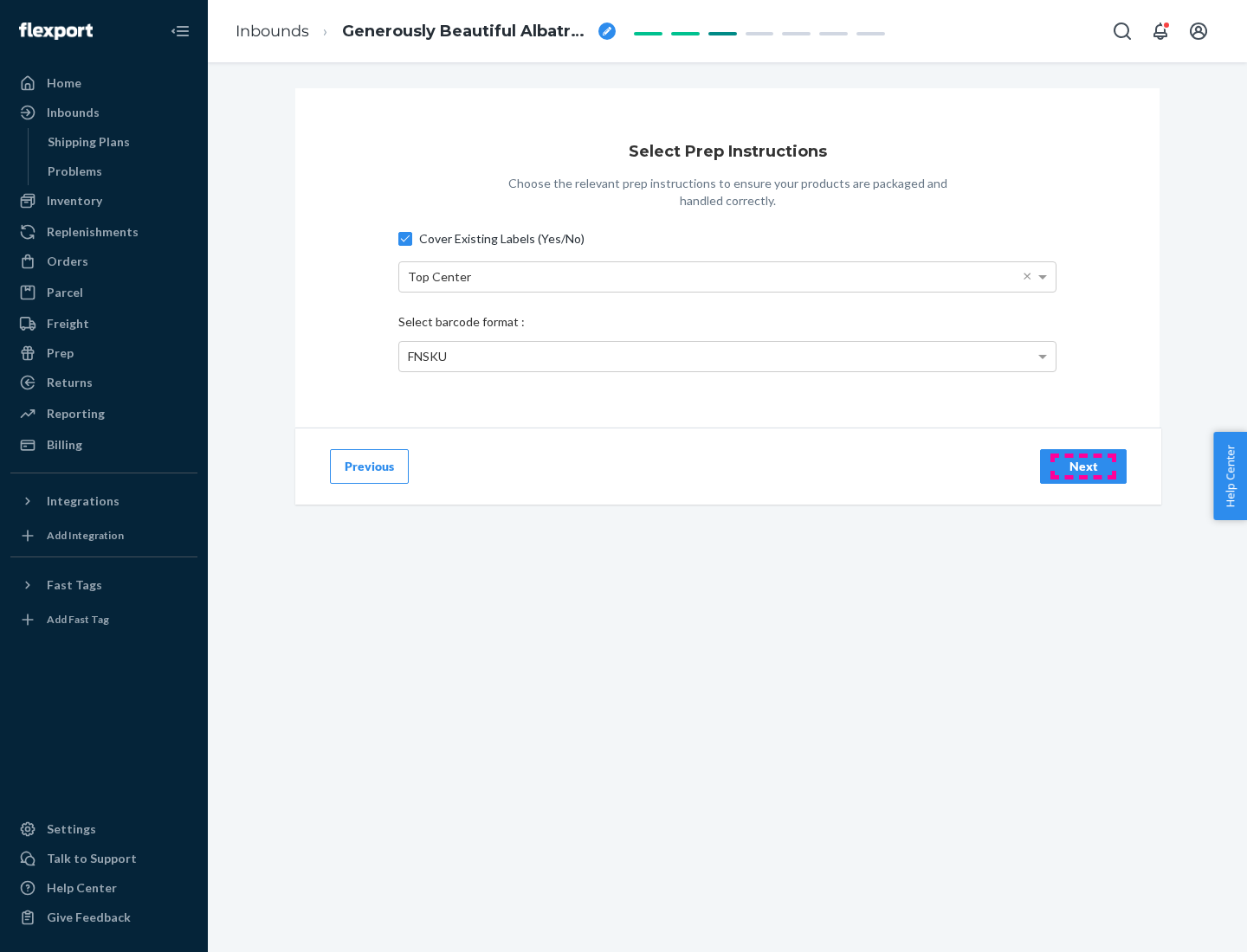
click at [1083, 465] on div "Next" at bounding box center [1083, 467] width 58 height 18
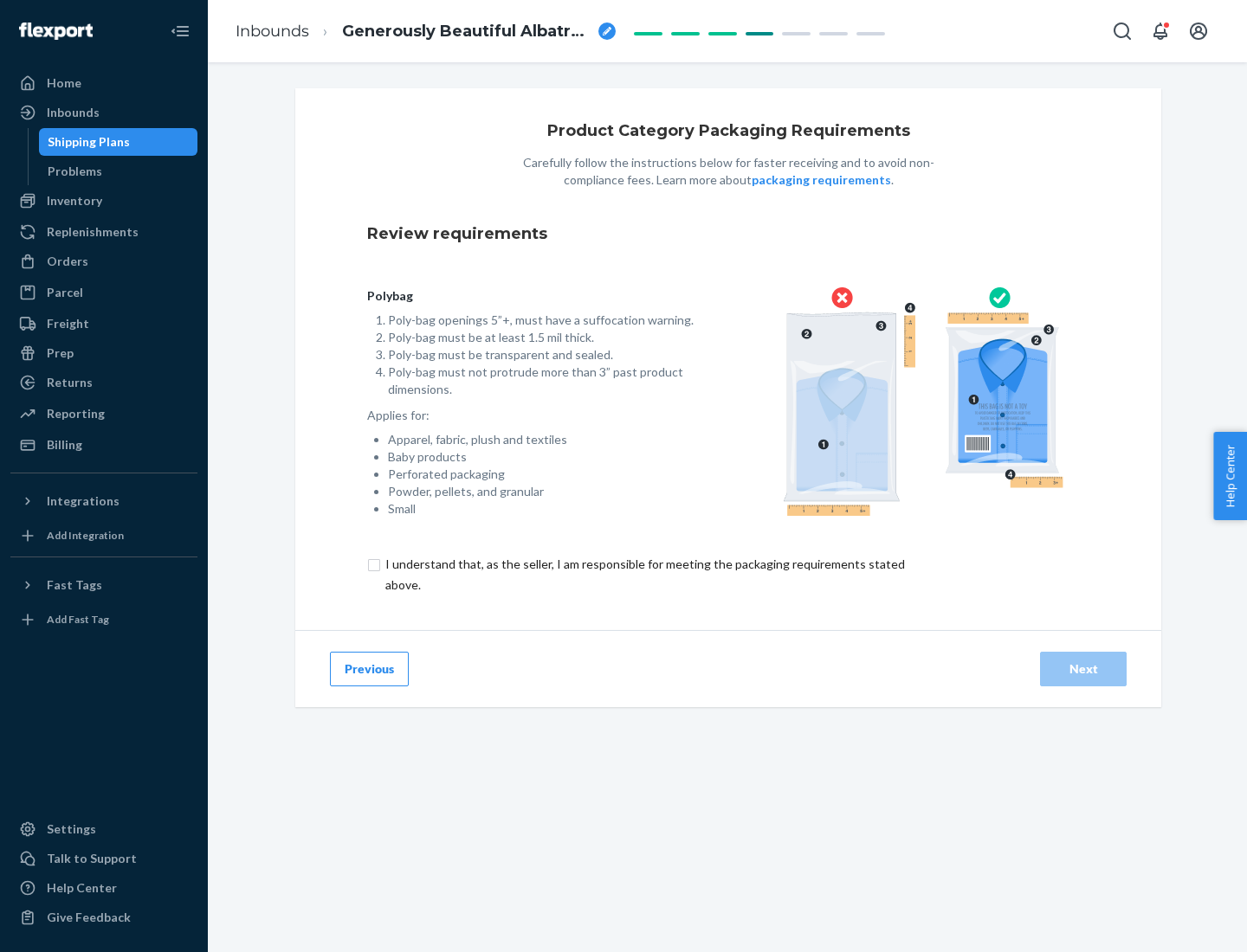
click at [643, 574] on input "checkbox" at bounding box center [655, 574] width 576 height 42
checkbox input "true"
click at [1083, 668] on div "Next" at bounding box center [1083, 669] width 58 height 18
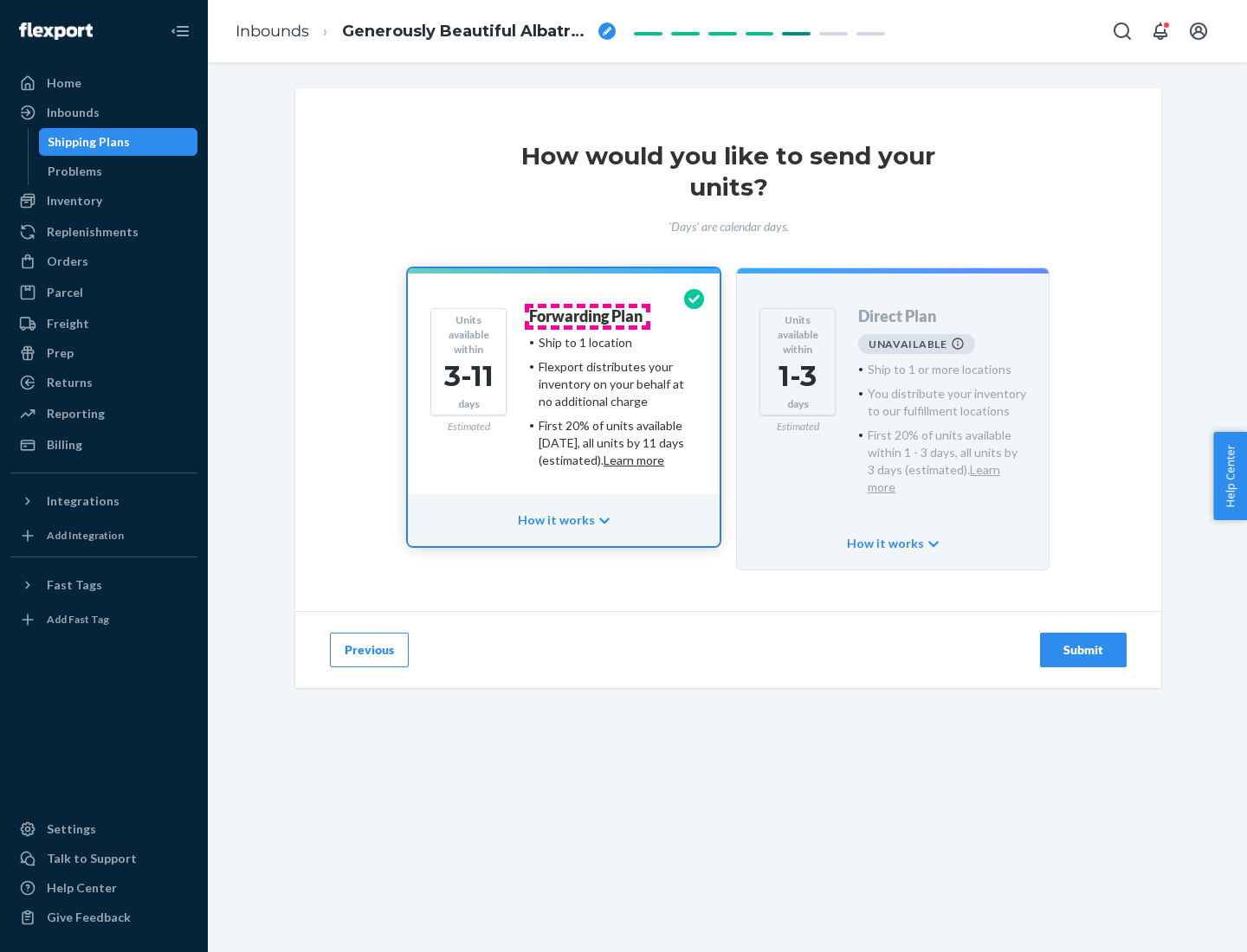
click at [587, 316] on h4 "Forwarding Plan" at bounding box center [586, 317] width 113 height 18
click at [1083, 641] on div "Submit" at bounding box center [1083, 650] width 58 height 18
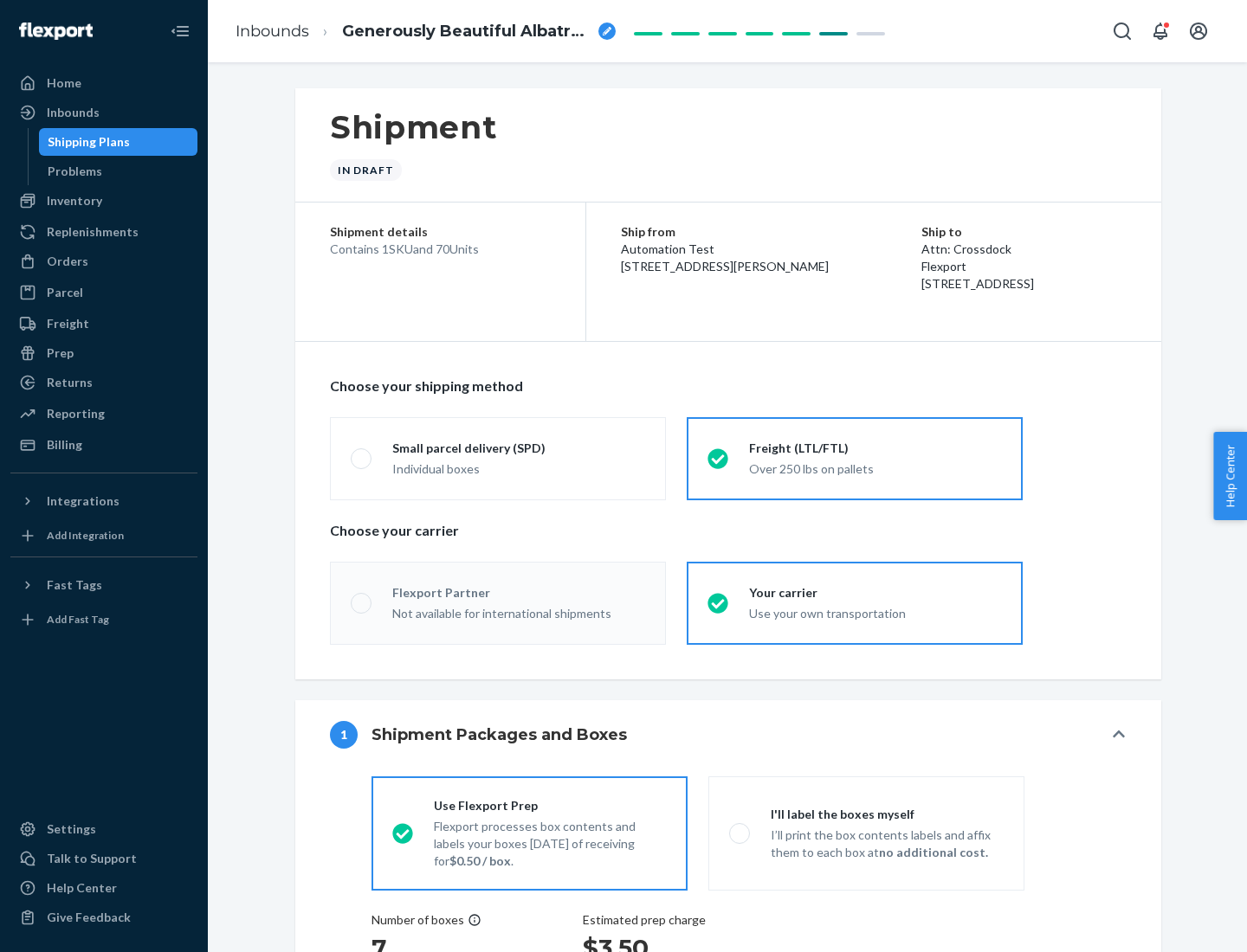
radio input "true"
radio input "false"
radio input "true"
radio input "false"
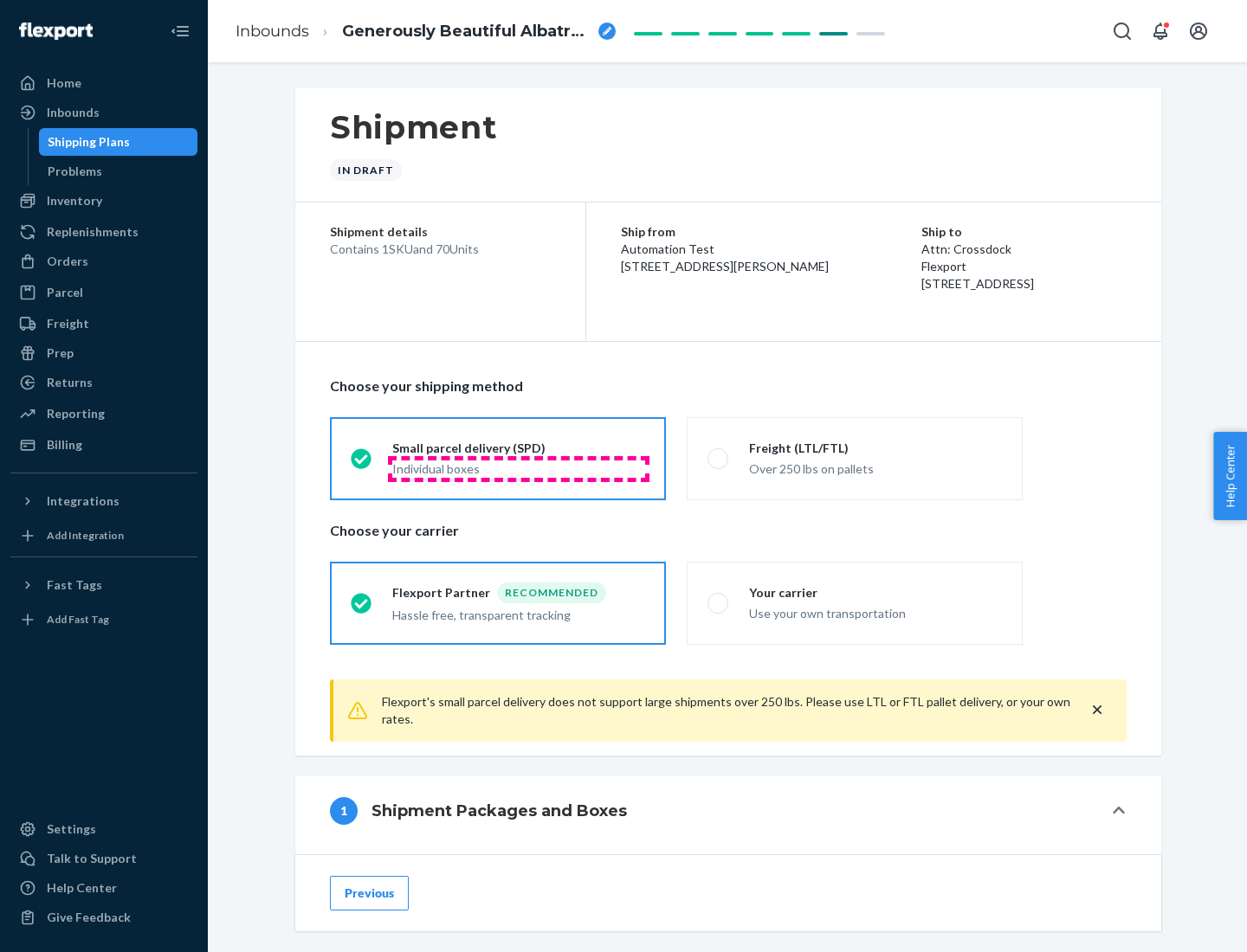
click at [519, 468] on div "Individual boxes" at bounding box center [519, 469] width 253 height 18
click at [362, 464] on input "Small parcel delivery (SPD) Individual boxes" at bounding box center [356, 458] width 12 height 12
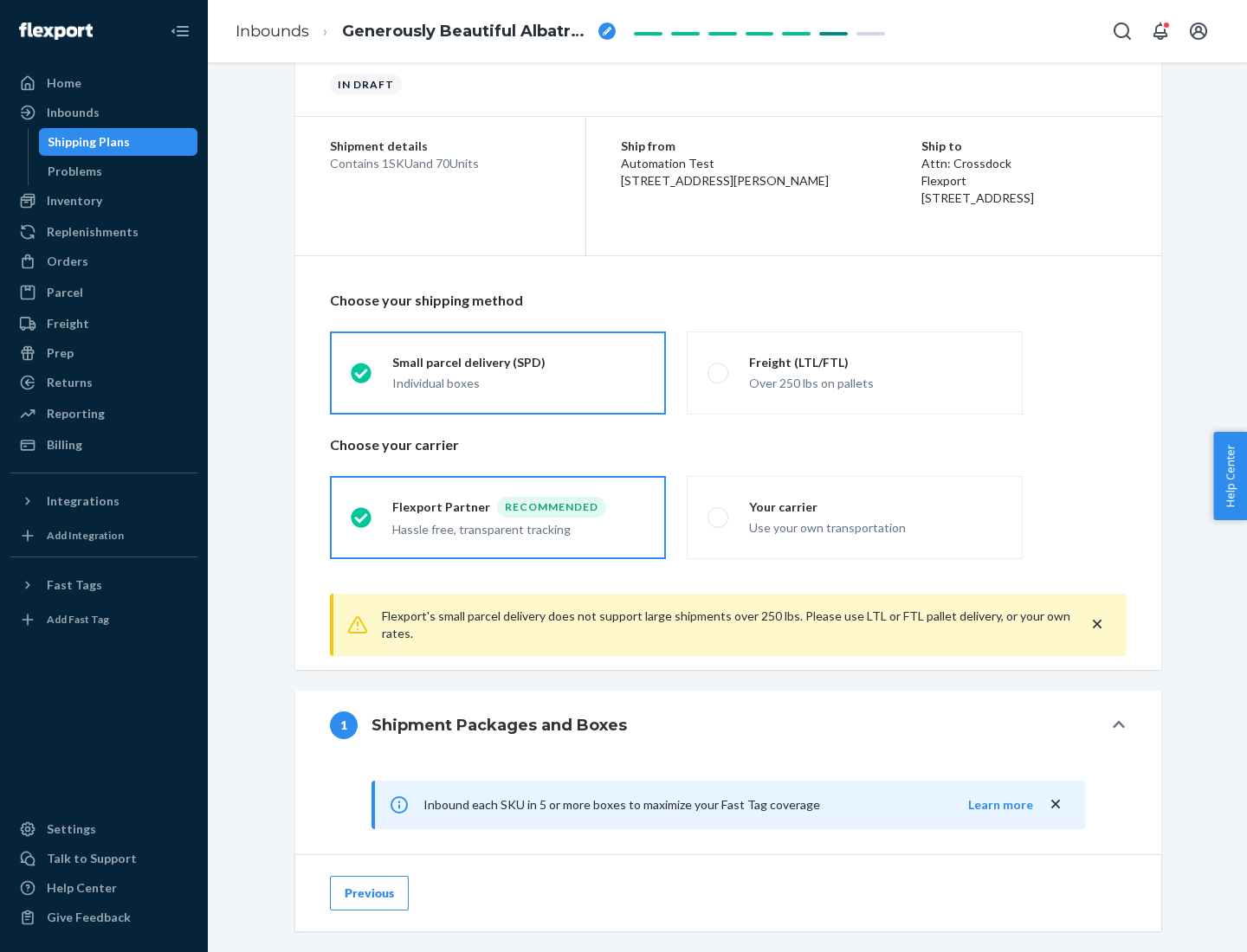
click at [519, 506] on div "Recommended" at bounding box center [551, 507] width 109 height 20
click at [362, 511] on input "Flexport Partner Recommended Hassle free, transparent tracking" at bounding box center [356, 517] width 12 height 12
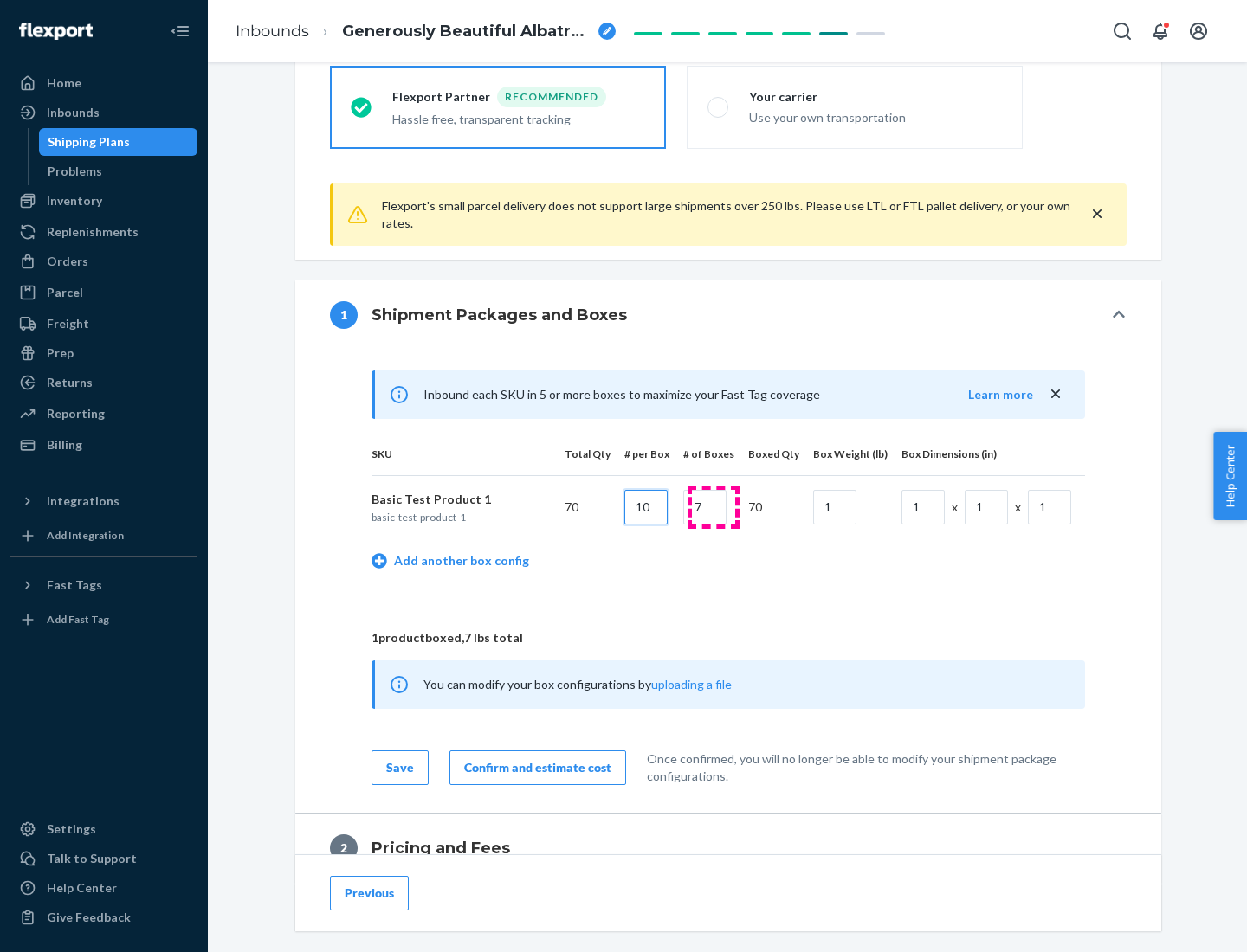
type input "10"
type input "7"
type input "1"
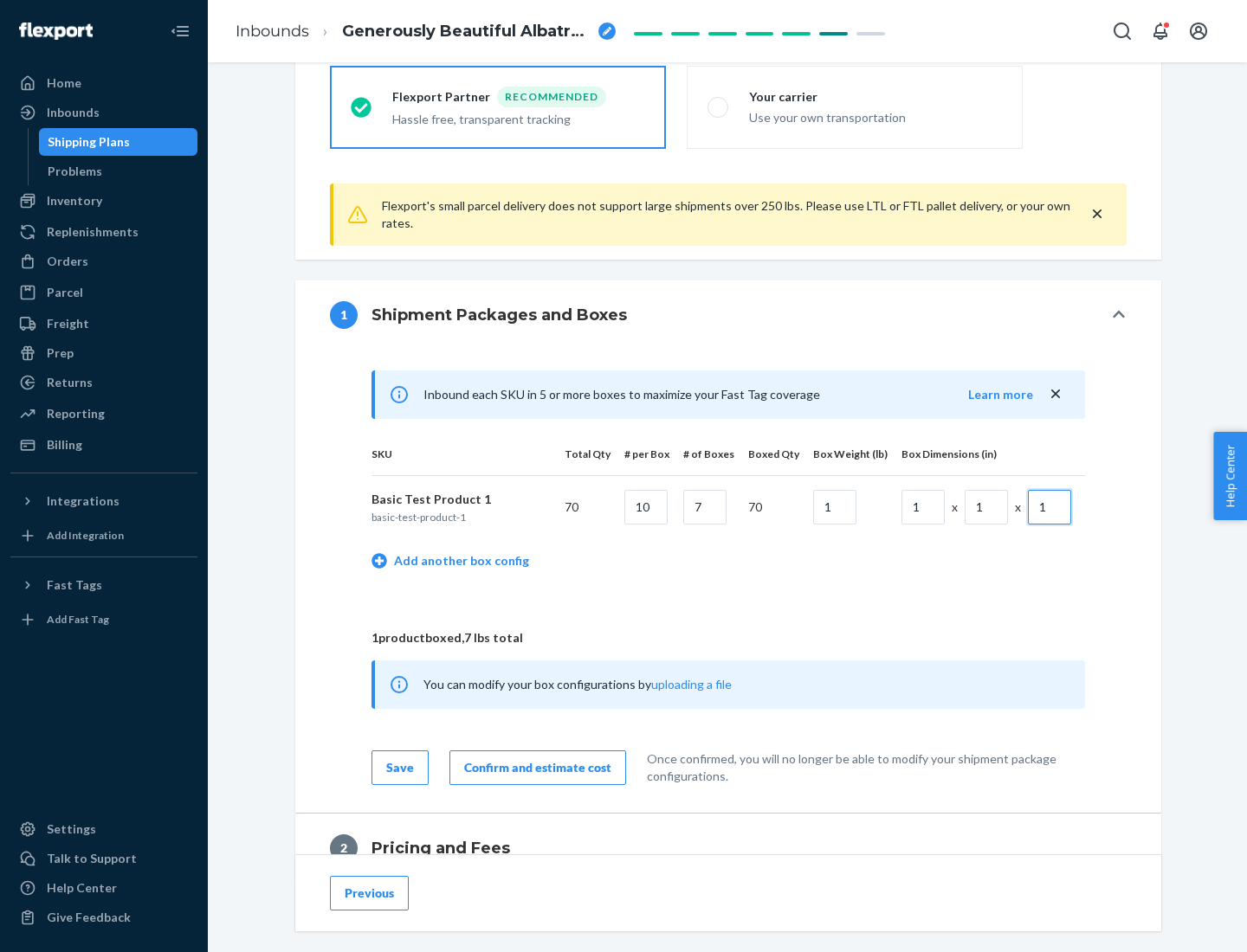
scroll to position [756, 0]
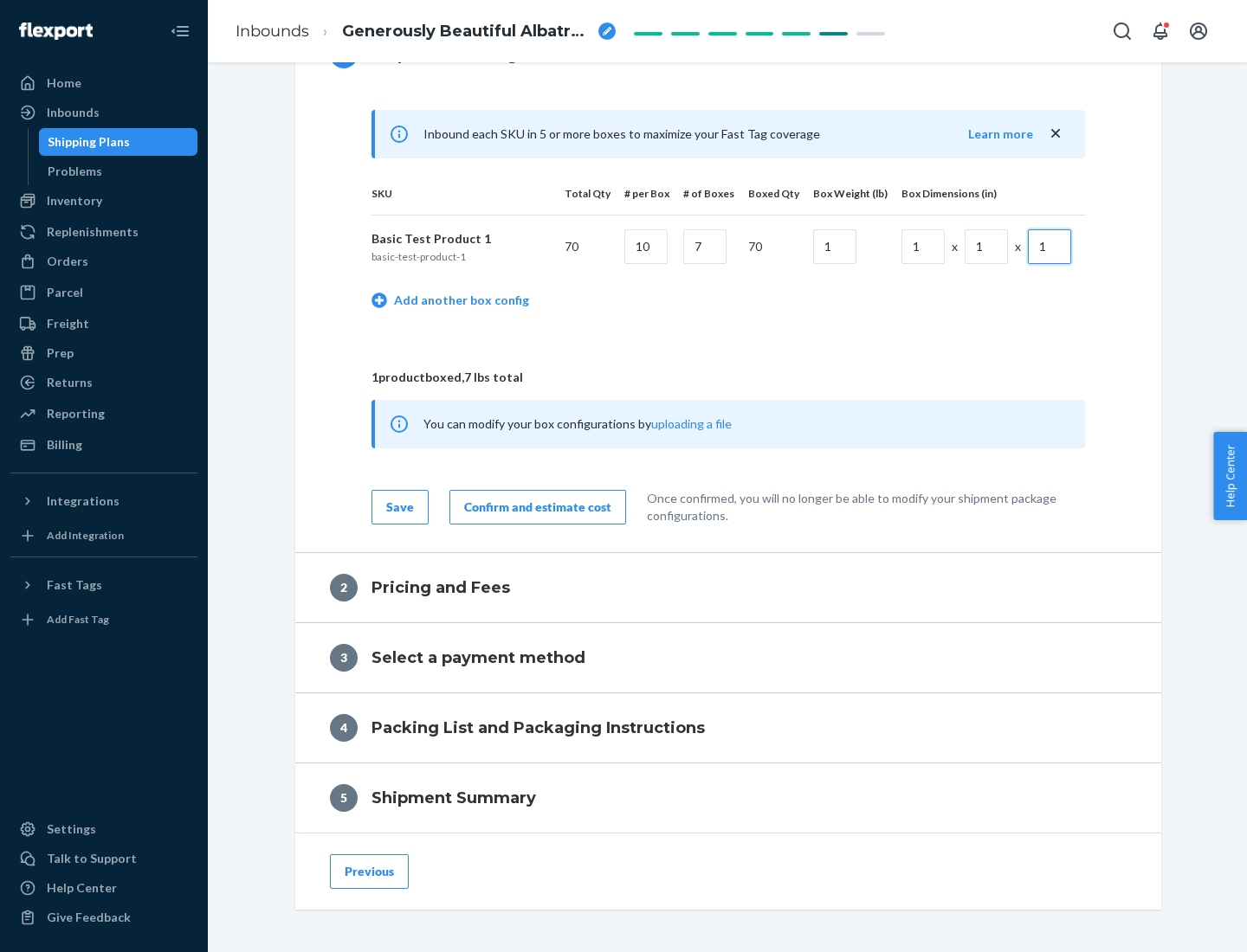
type input "1"
click at [535, 506] on div "Confirm and estimate cost" at bounding box center [537, 508] width 147 height 18
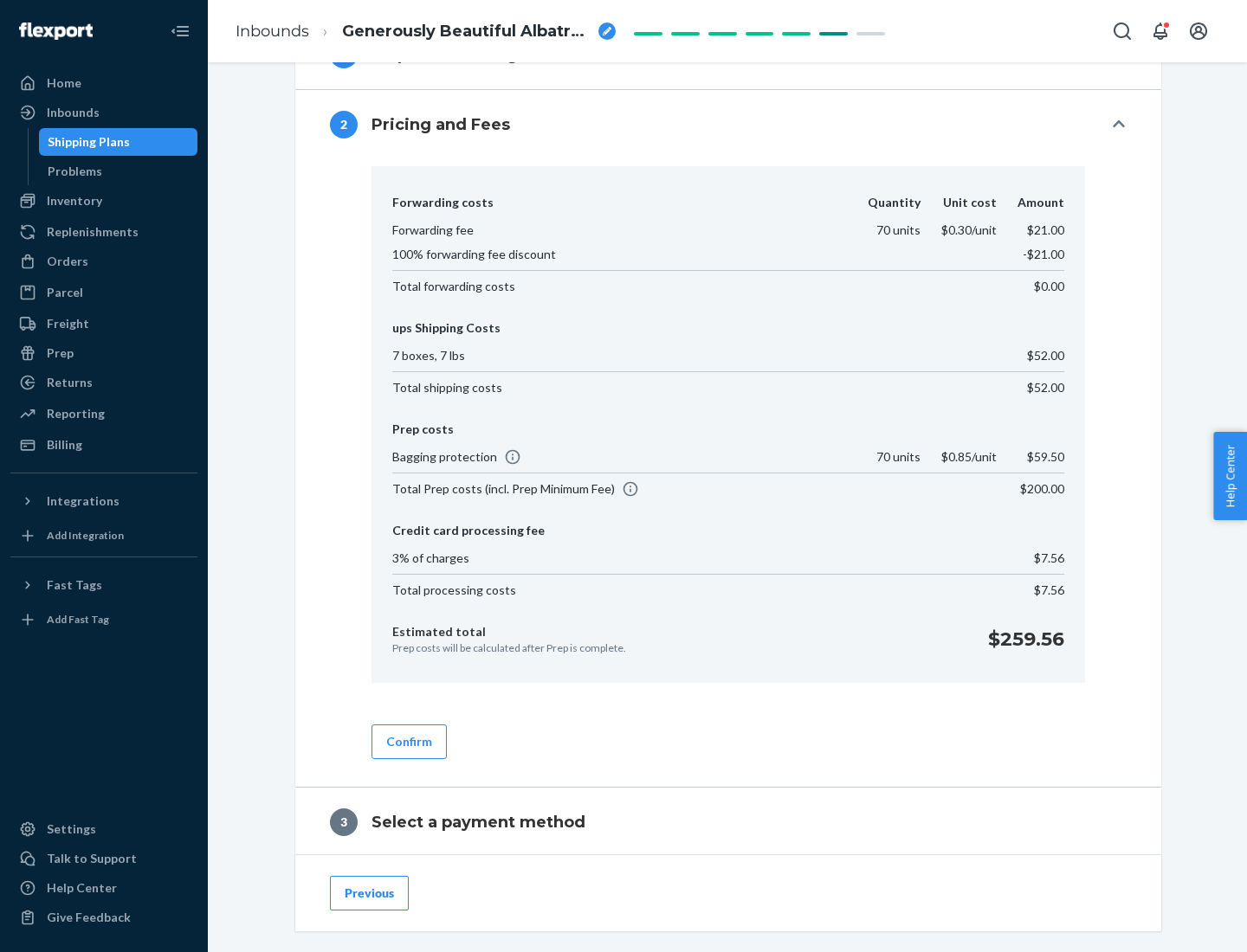
scroll to position [991, 0]
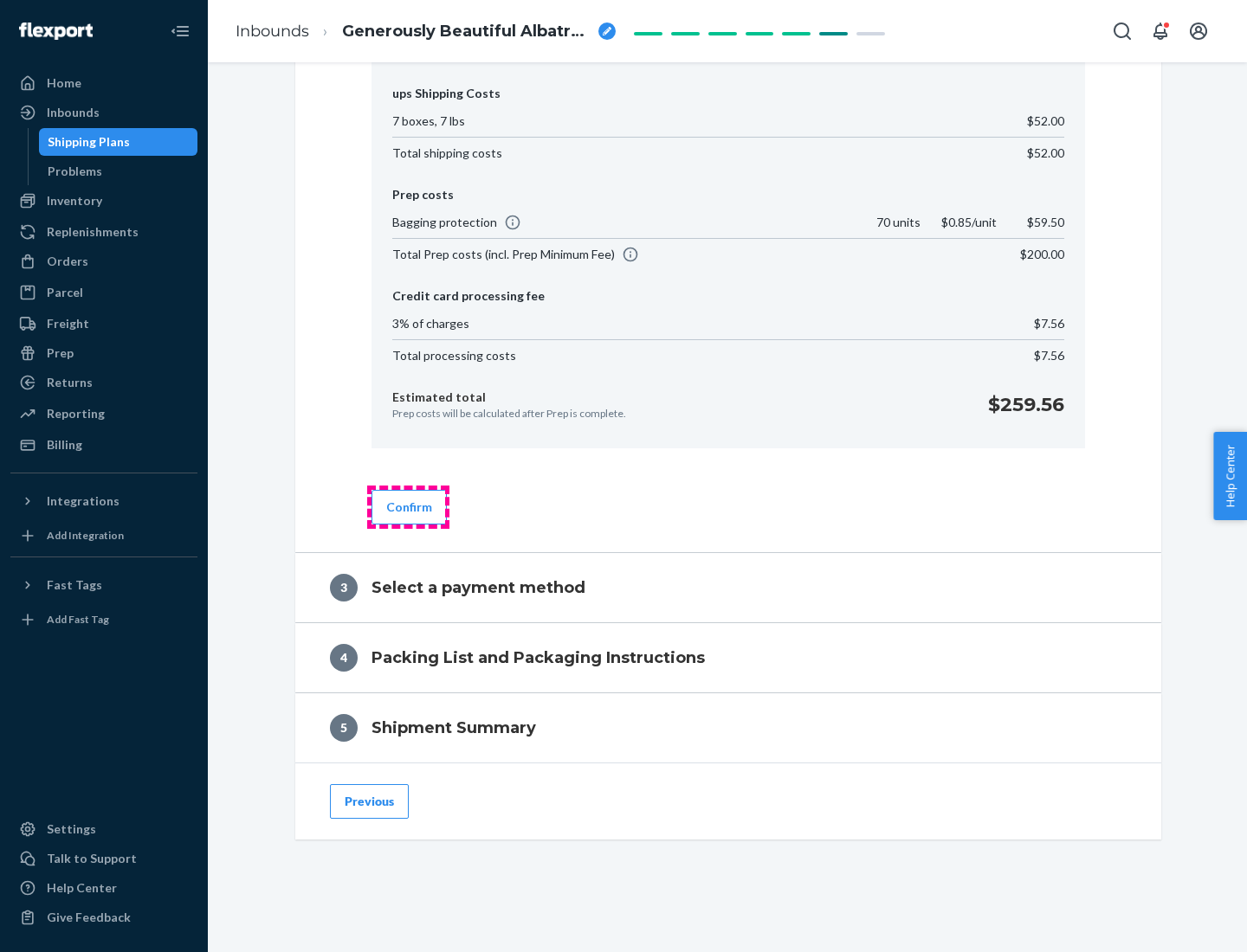
click at [408, 506] on button "Confirm" at bounding box center [409, 507] width 75 height 35
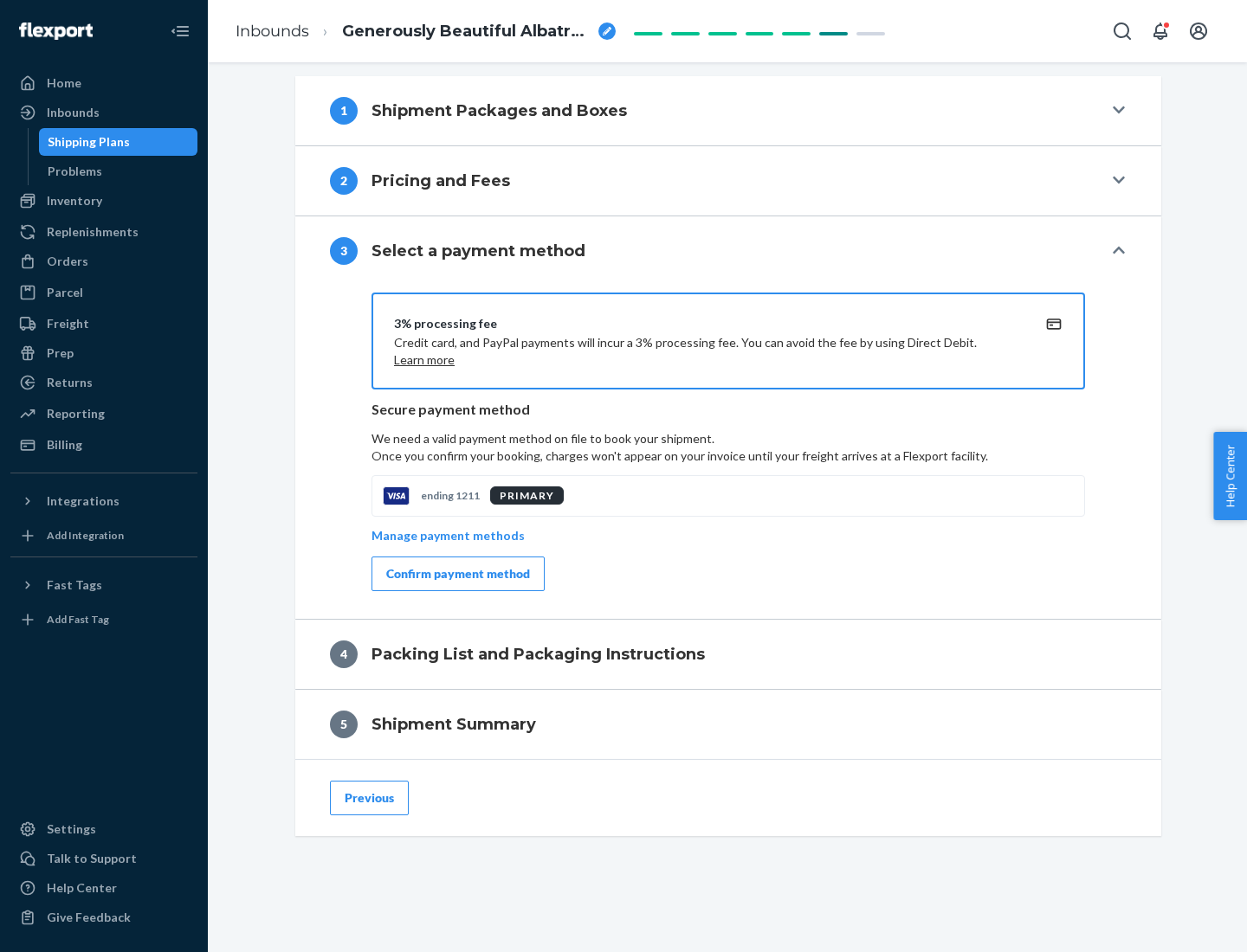
scroll to position [700, 0]
click at [457, 574] on div "Confirm payment method" at bounding box center [458, 574] width 143 height 18
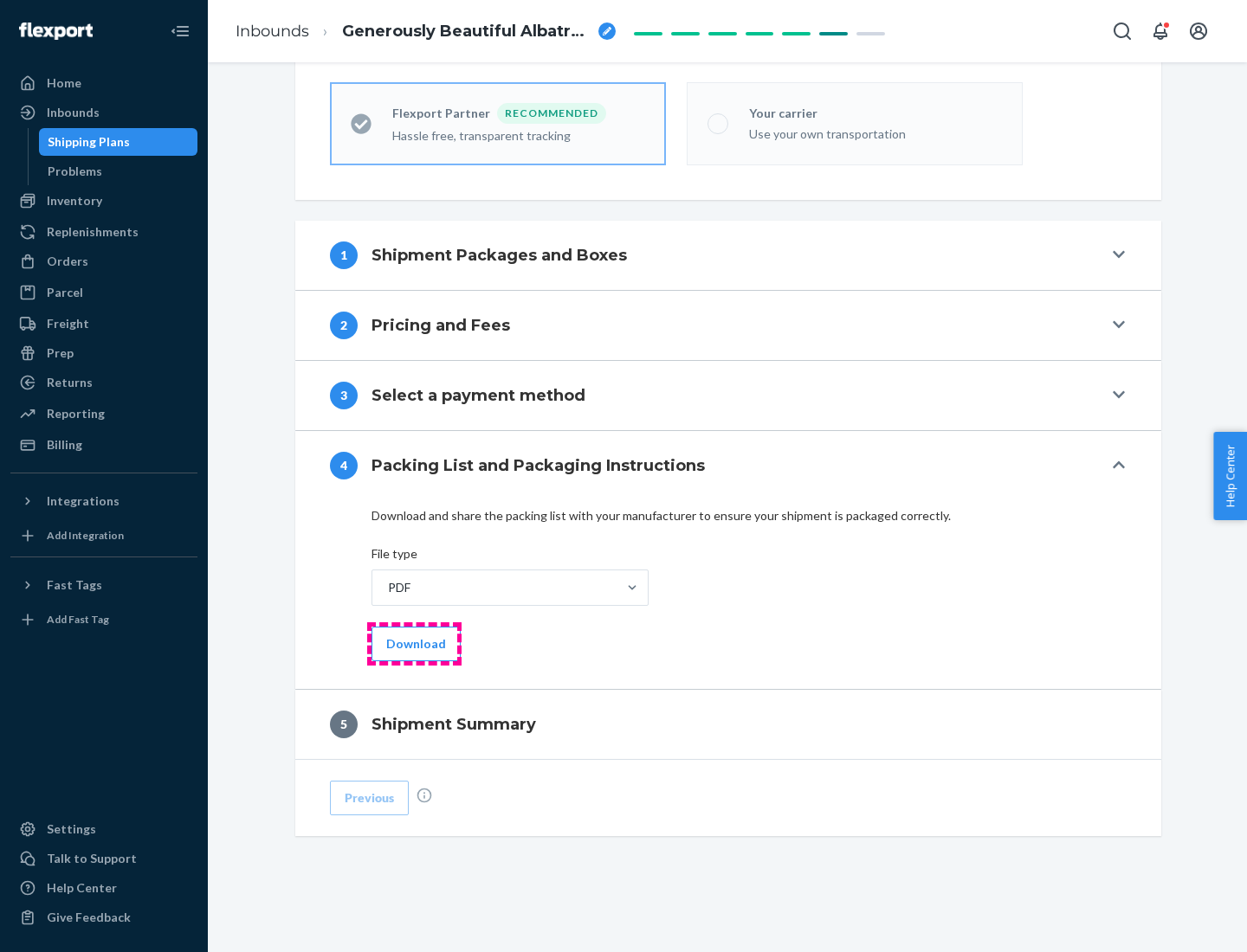
click at [414, 643] on button "Download" at bounding box center [416, 643] width 89 height 35
